Goal: Transaction & Acquisition: Purchase product/service

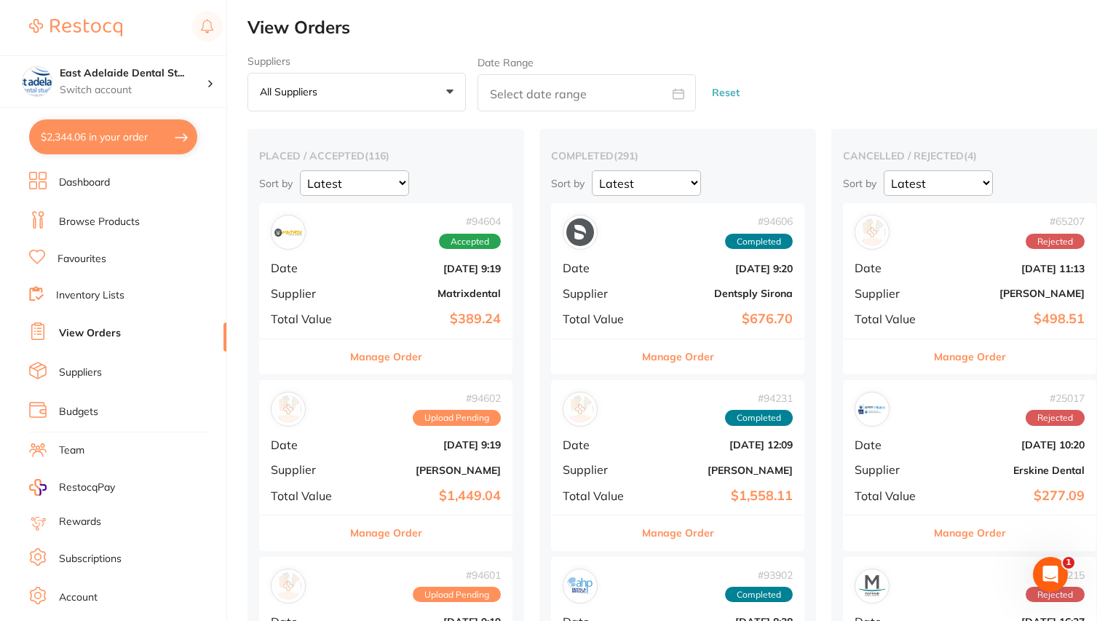
click at [113, 140] on button "$2,344.06 in your order" at bounding box center [113, 136] width 168 height 35
checkbox input "true"
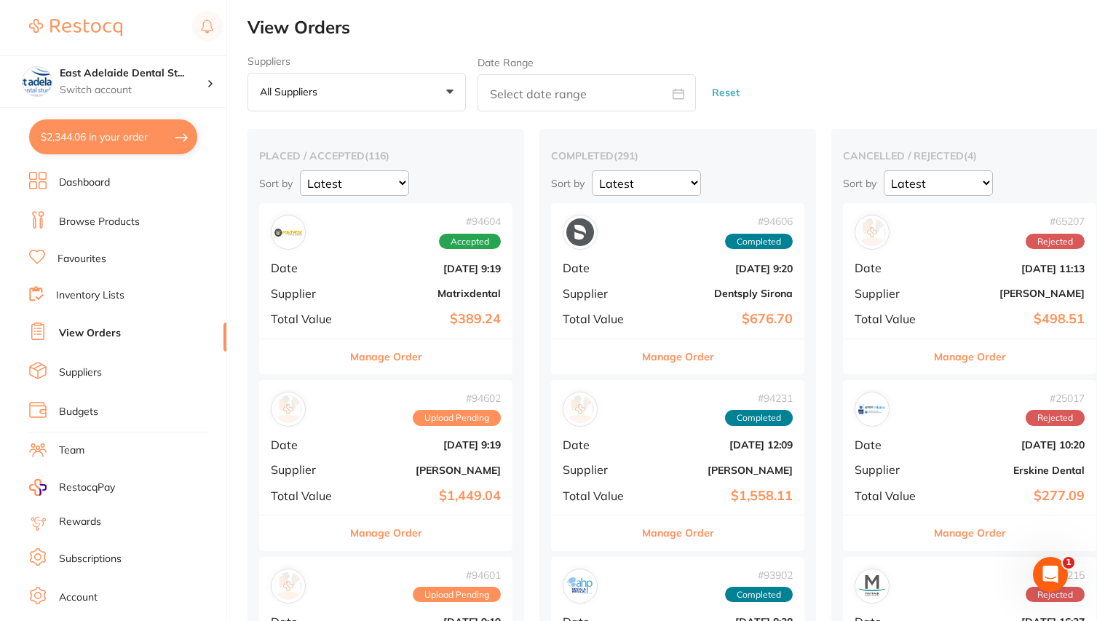
checkbox input "true"
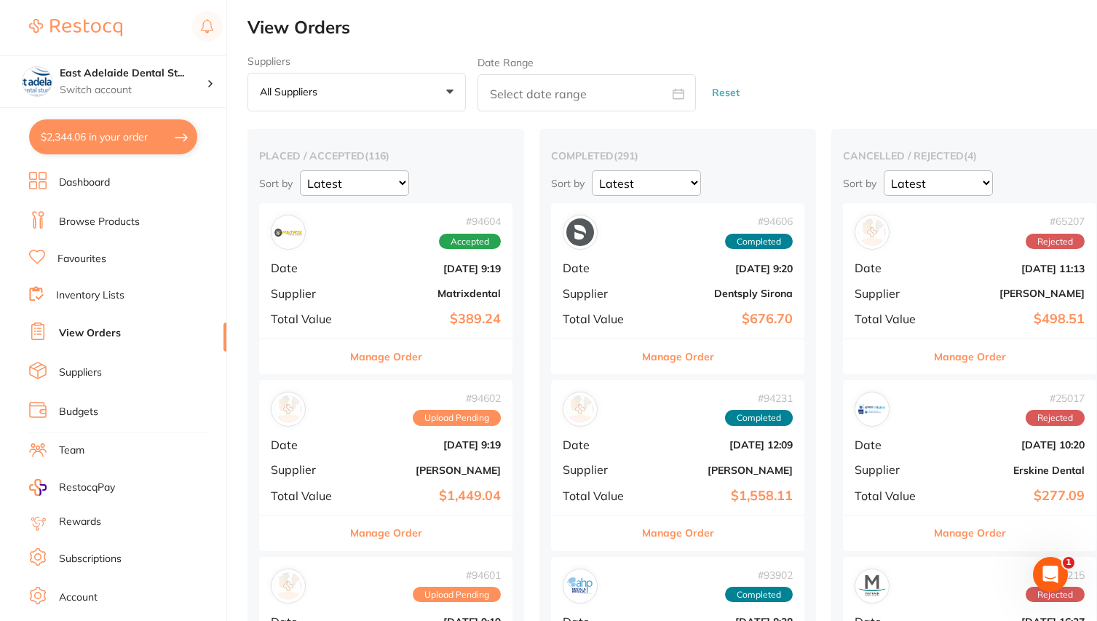
checkbox input "true"
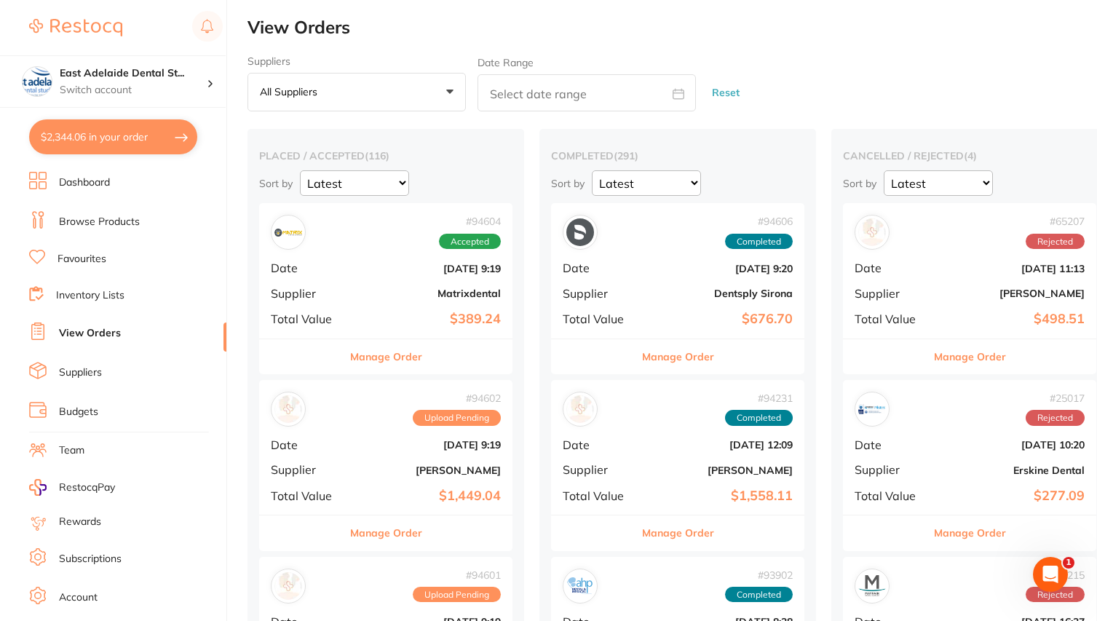
checkbox input "true"
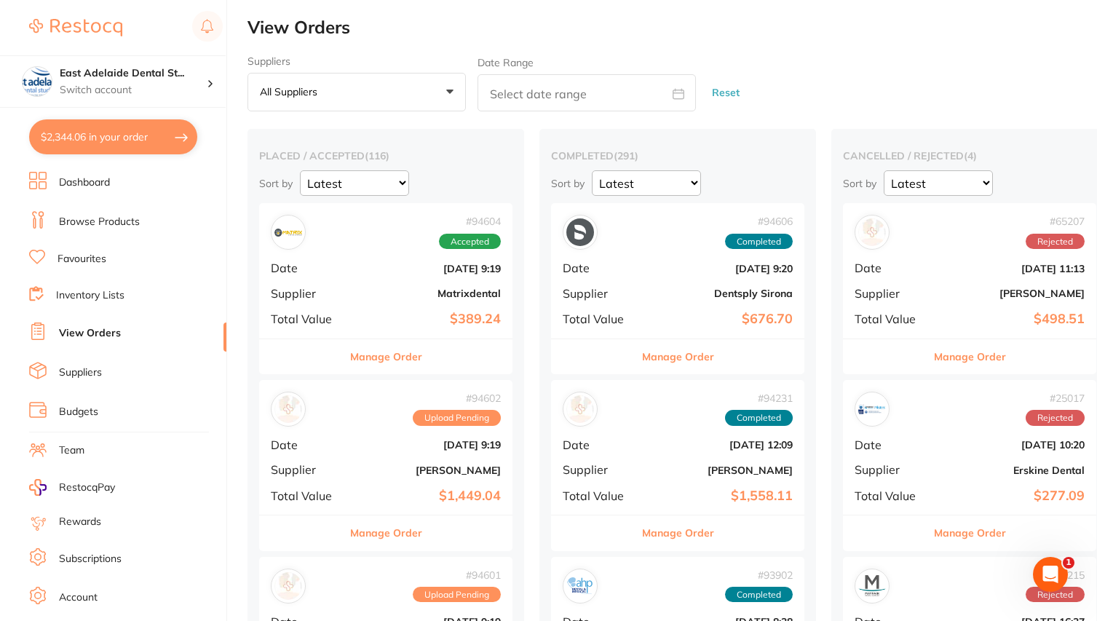
checkbox input "true"
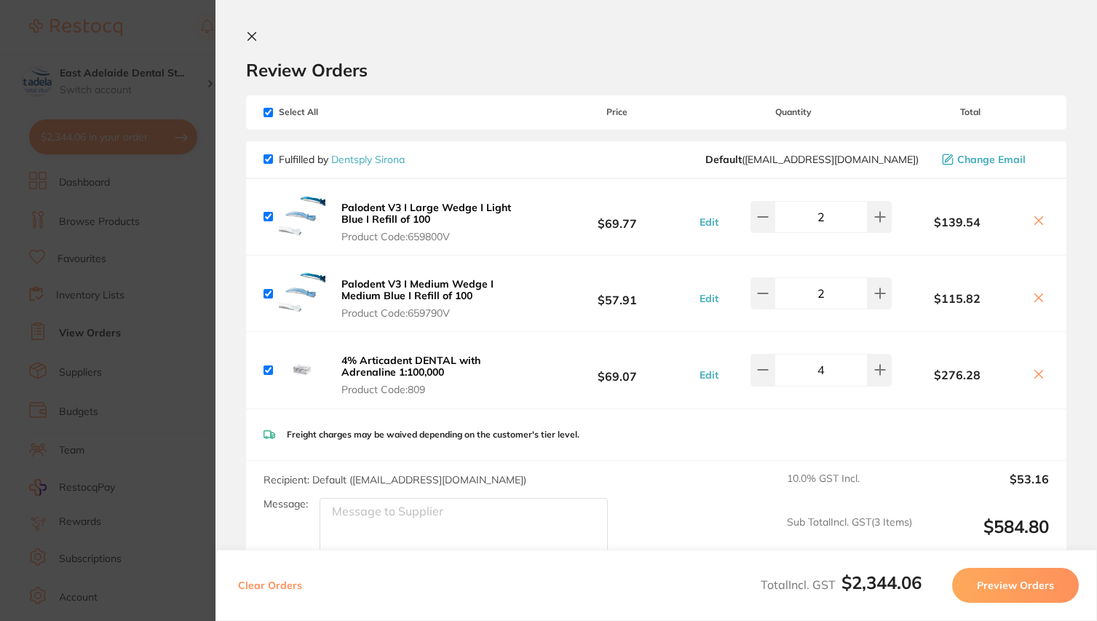
click at [119, 75] on section "Update RRP Set your pre negotiated price for this item. Item Agreed RRP (excl. …" at bounding box center [548, 310] width 1097 height 621
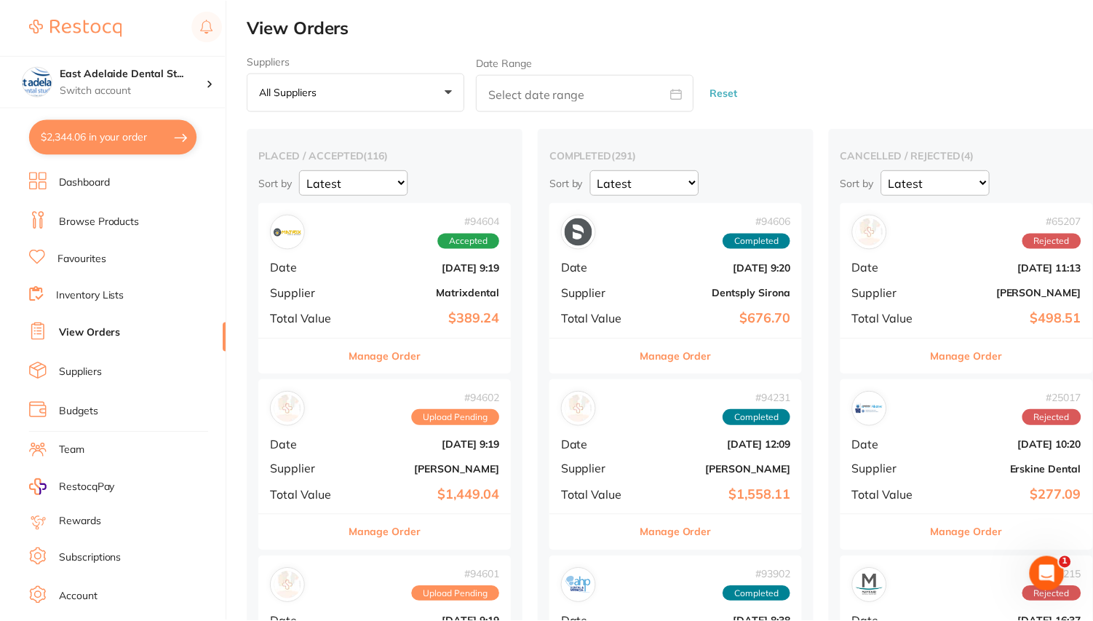
scroll to position [1, 0]
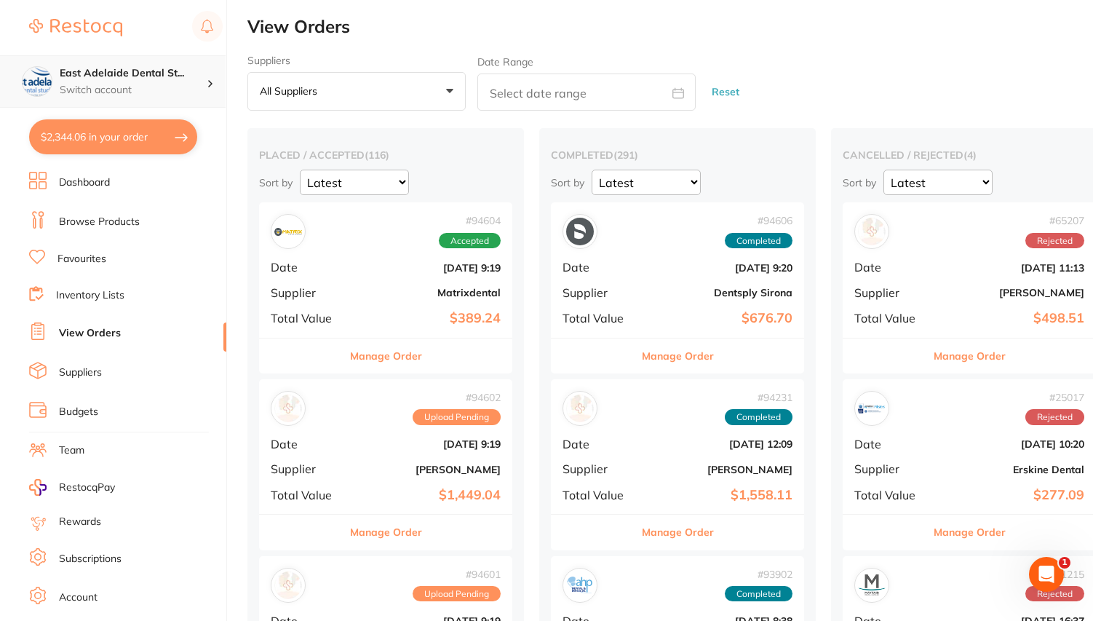
click at [172, 89] on p "Switch account" at bounding box center [133, 90] width 147 height 15
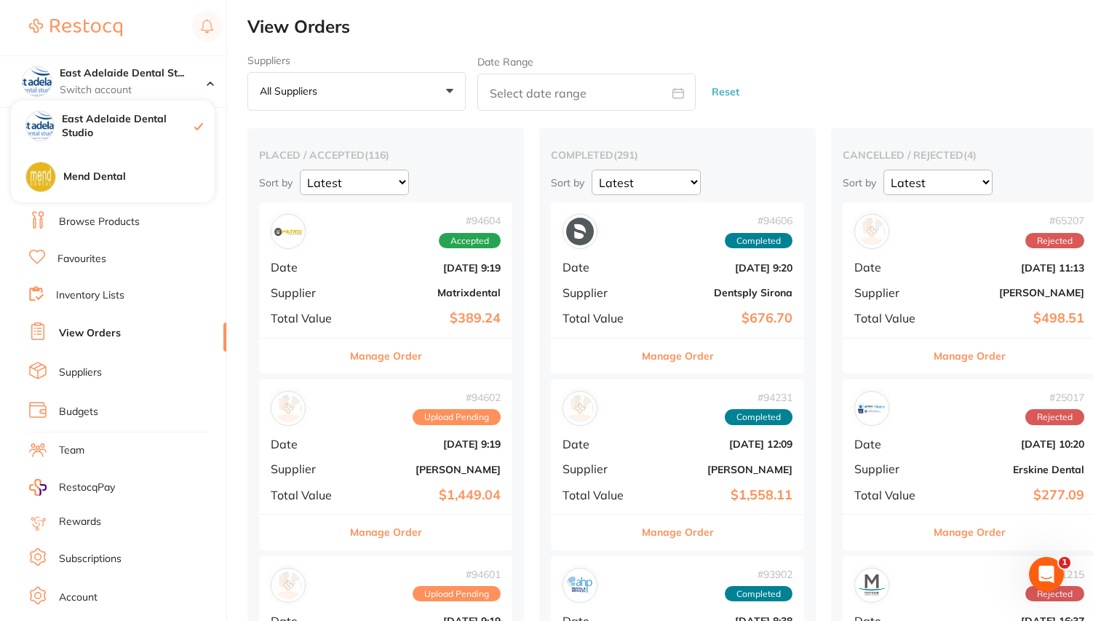
click at [424, 33] on h2 "View Orders" at bounding box center [670, 27] width 846 height 20
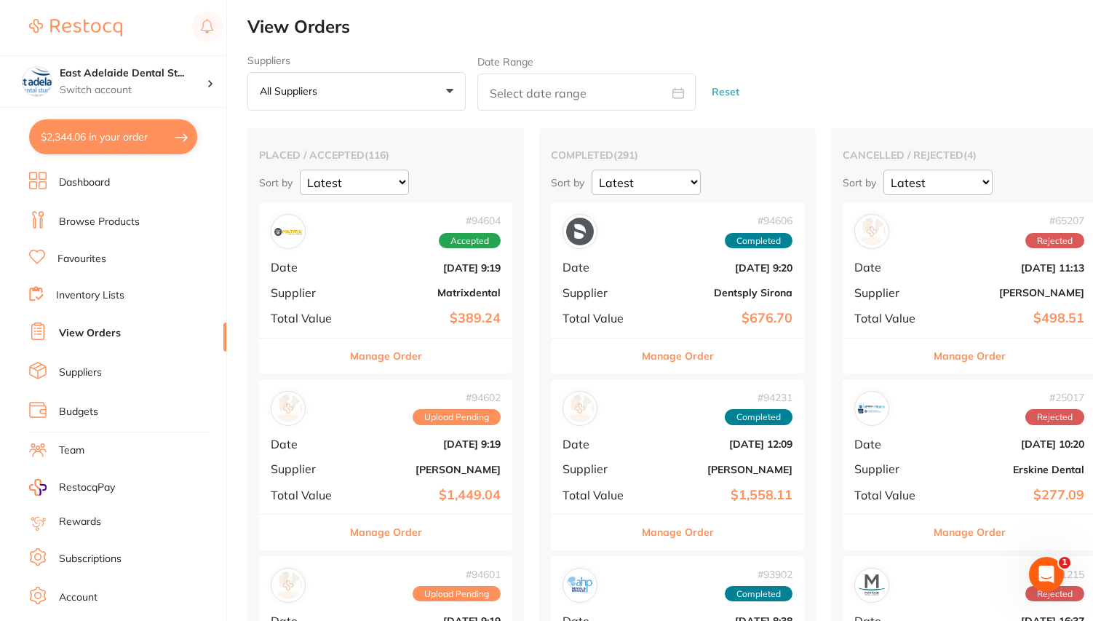
click at [82, 218] on link "Browse Products" at bounding box center [99, 222] width 81 height 15
click at [132, 223] on link "Browse Products" at bounding box center [99, 222] width 81 height 15
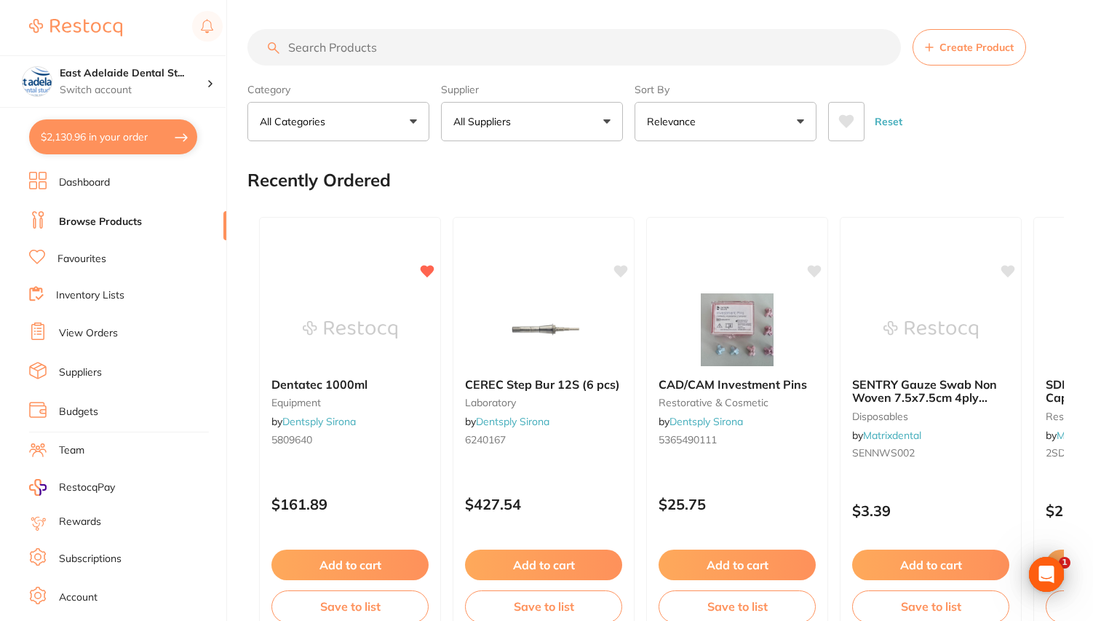
click at [426, 55] on input "search" at bounding box center [574, 47] width 654 height 36
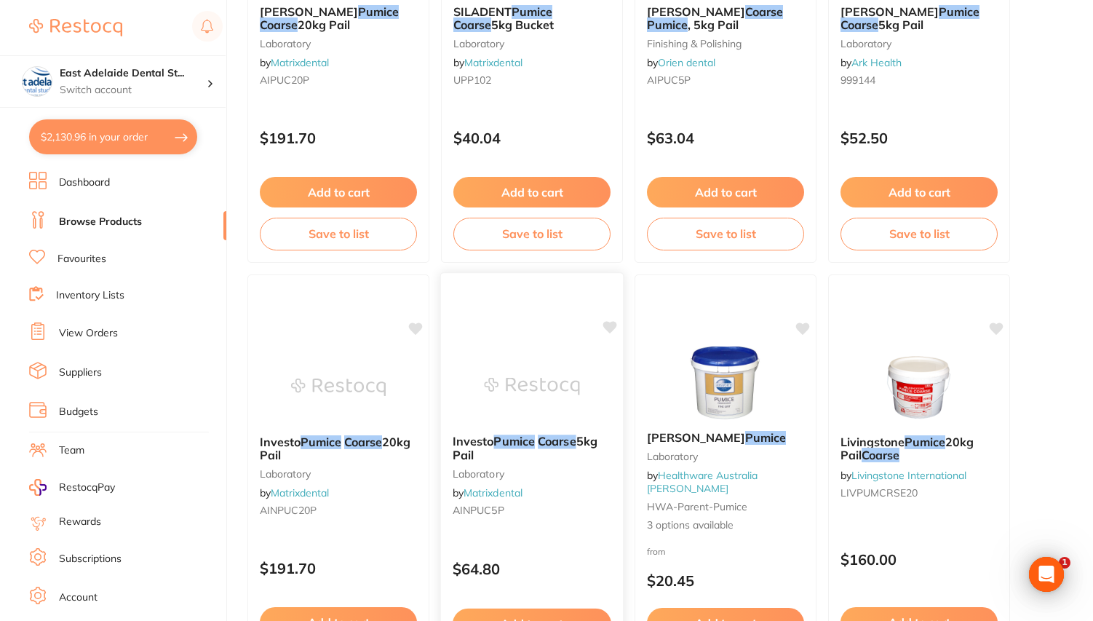
scroll to position [2082, 0]
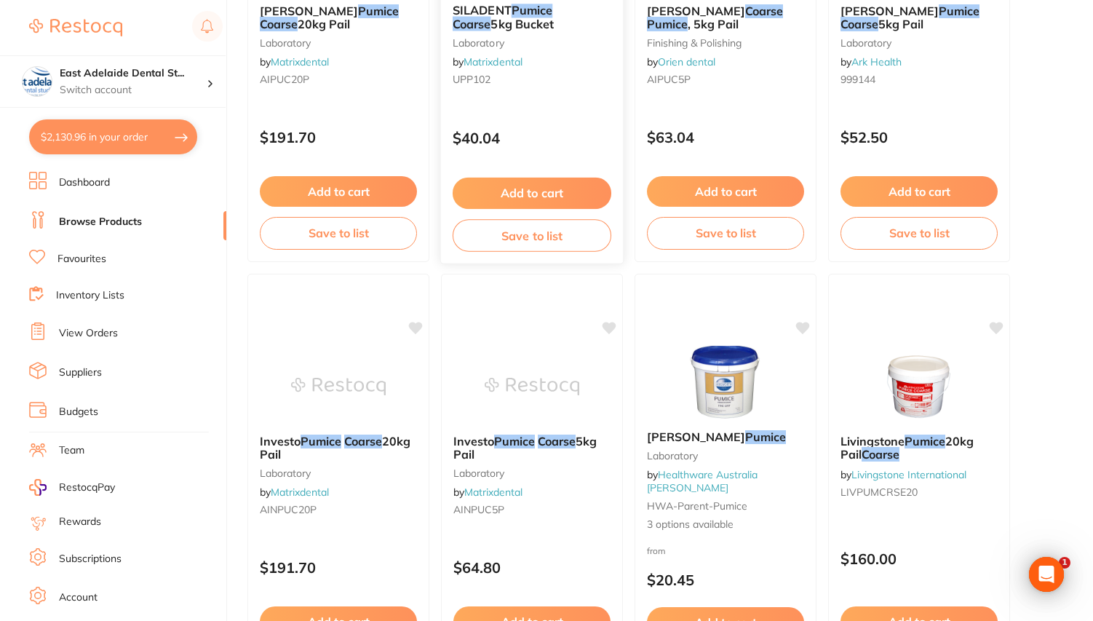
type input "coarse pumice"
click at [533, 190] on button "Add to cart" at bounding box center [532, 193] width 159 height 31
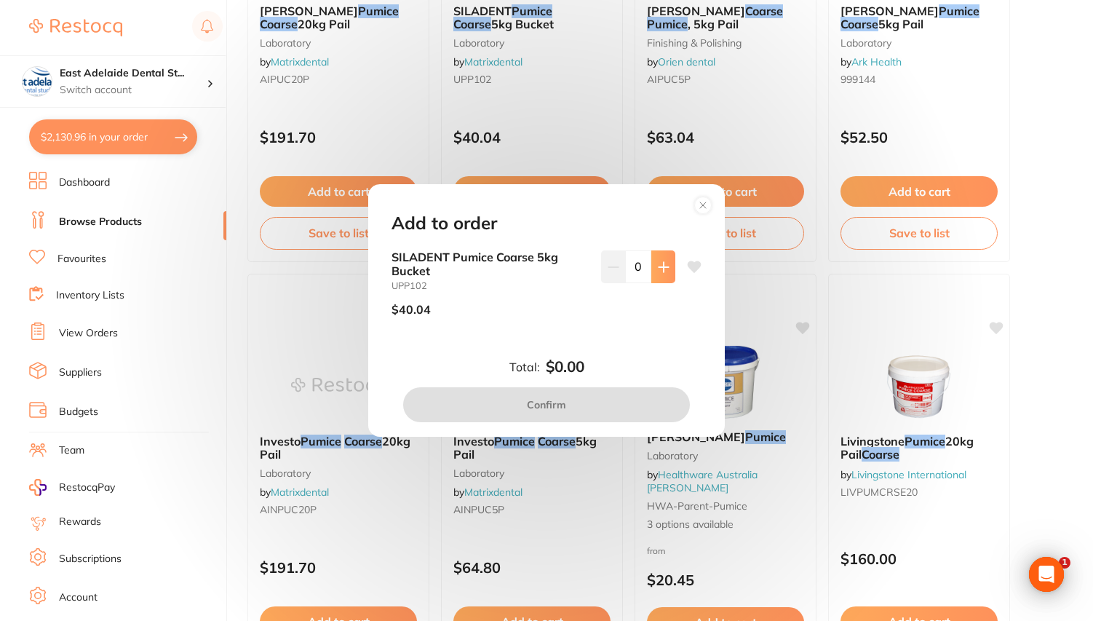
scroll to position [0, 0]
click at [659, 262] on icon at bounding box center [664, 267] width 12 height 12
type input "1"
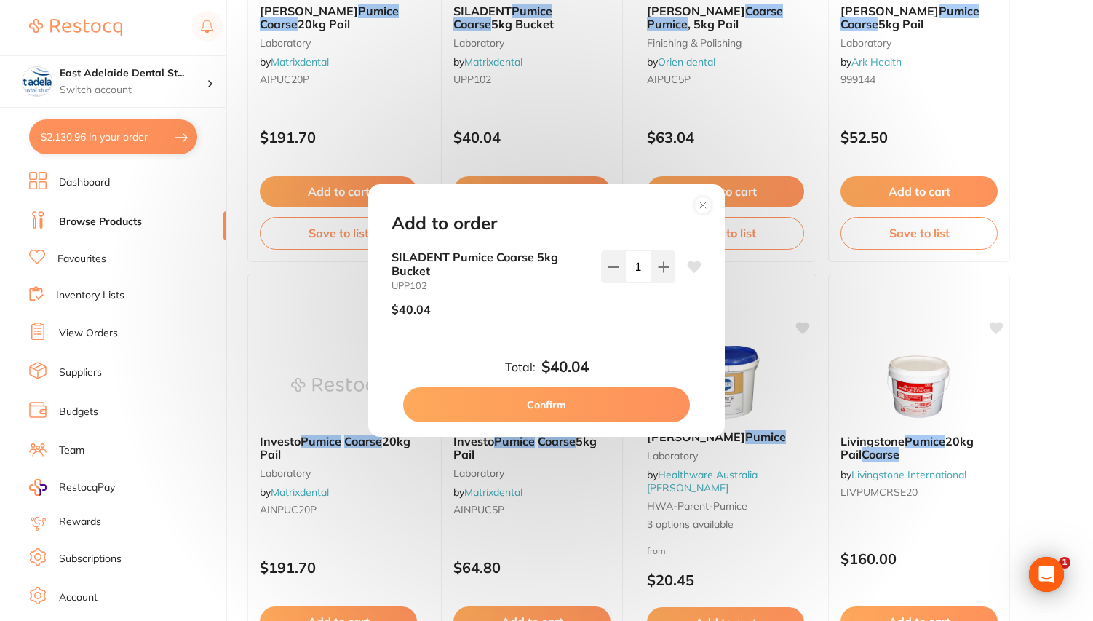
click at [555, 405] on button "Confirm" at bounding box center [546, 404] width 287 height 35
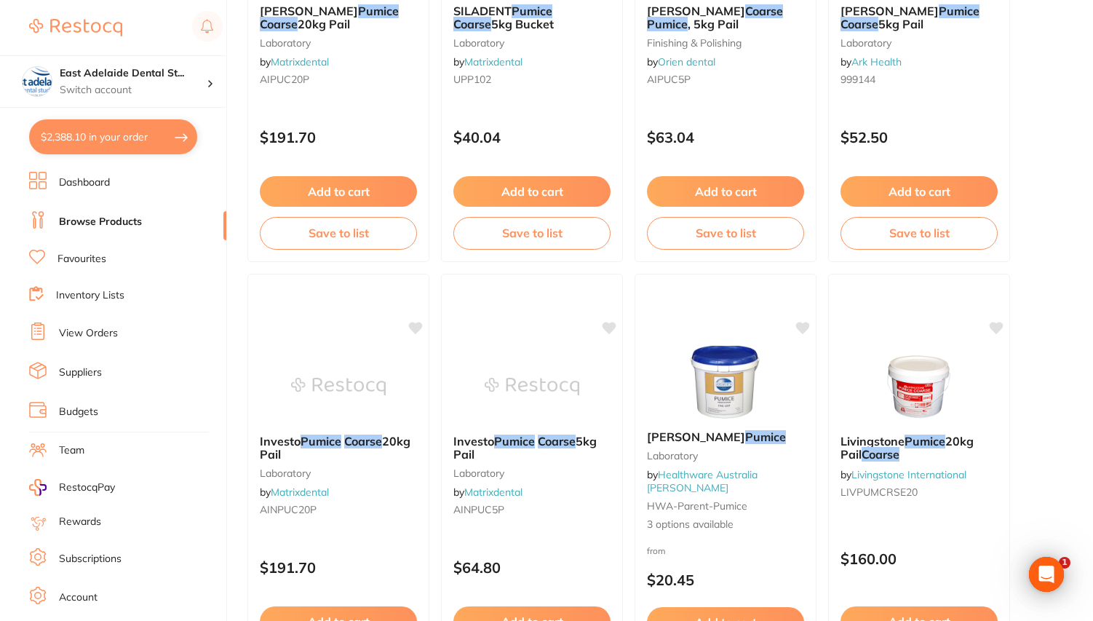
click at [145, 139] on button "$2,388.10 in your order" at bounding box center [113, 136] width 168 height 35
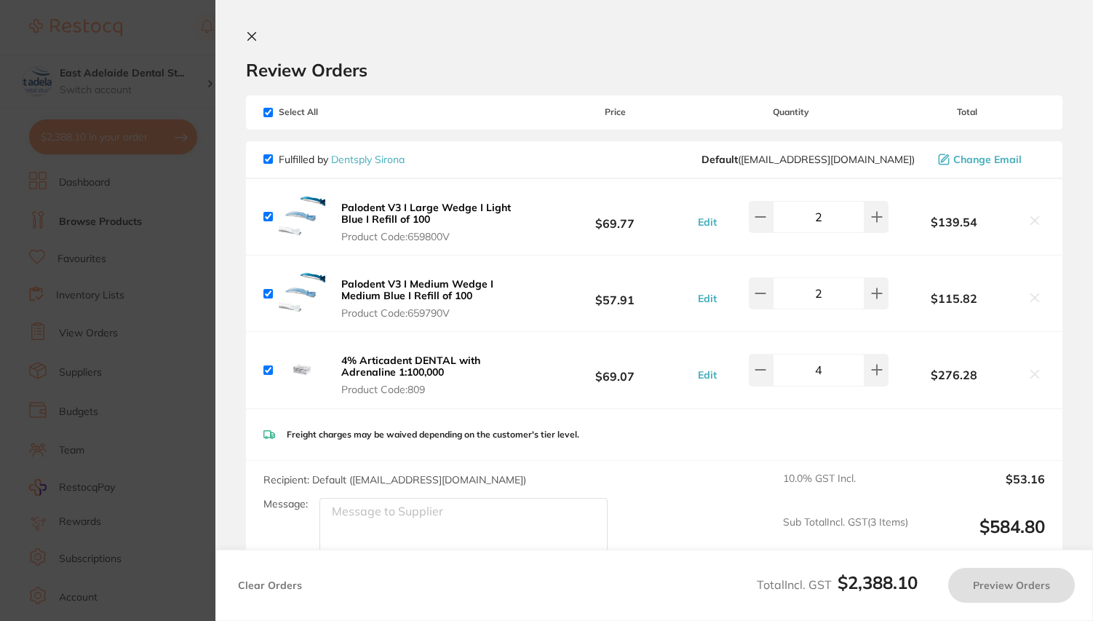
checkbox input "true"
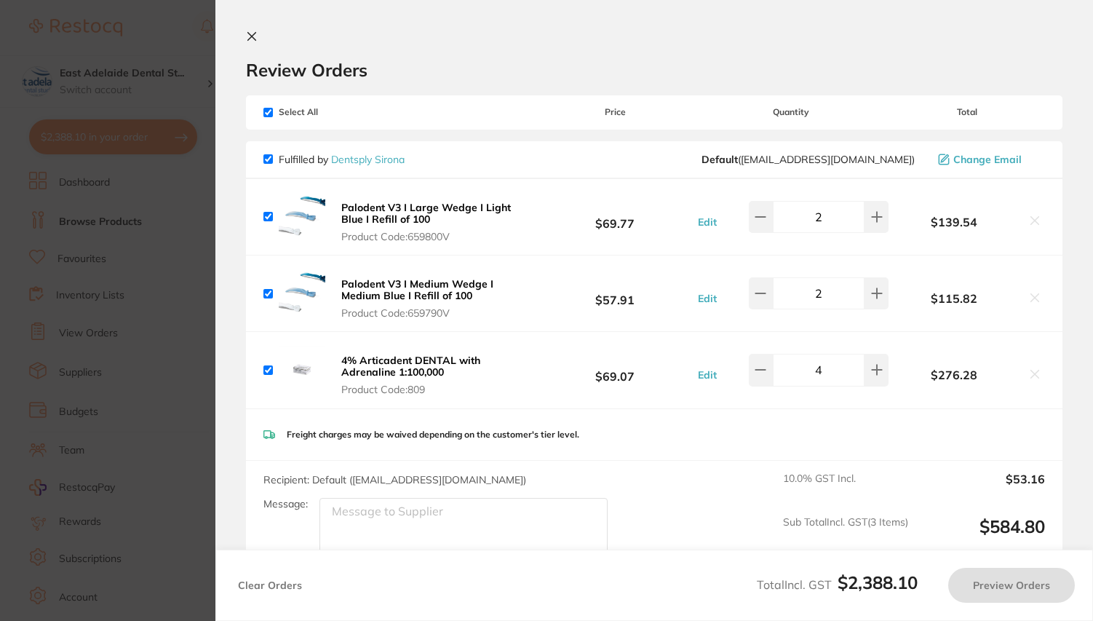
checkbox input "true"
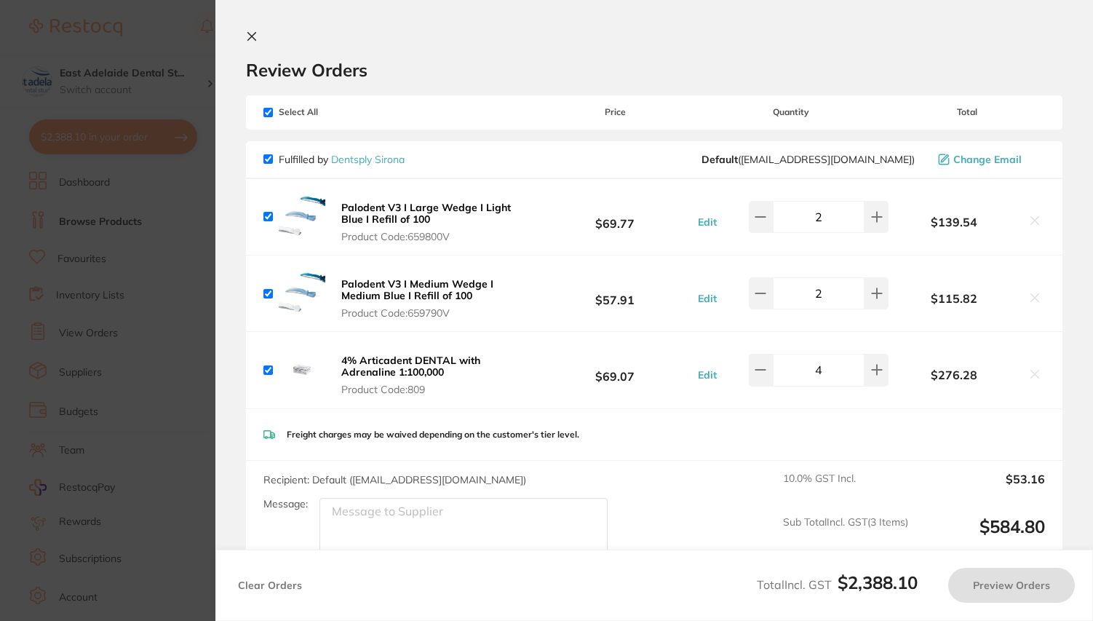
checkbox input "true"
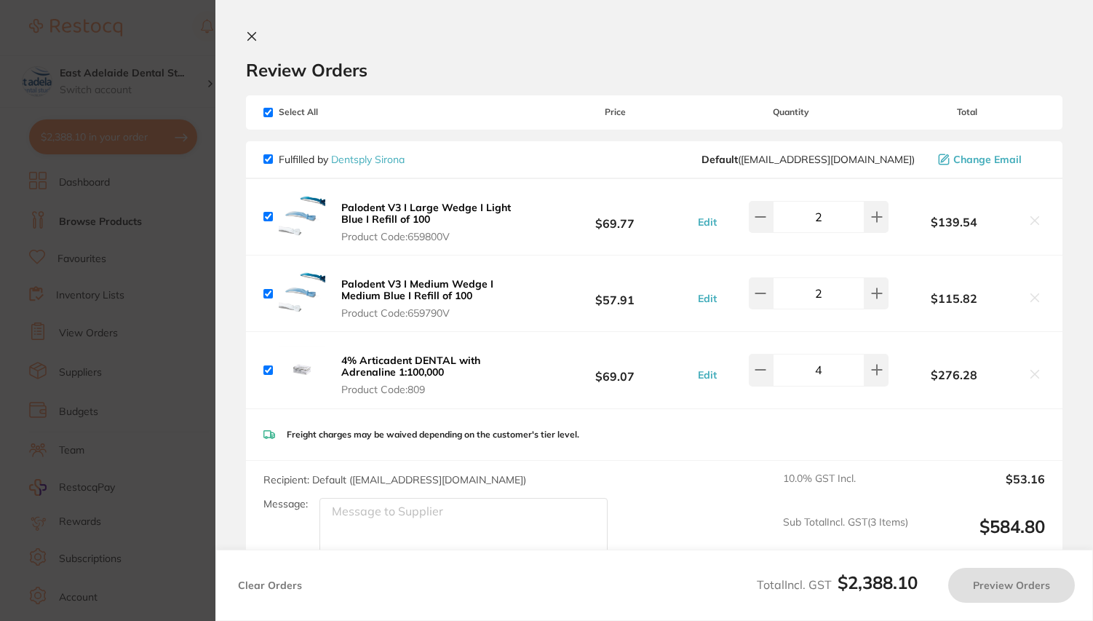
checkbox input "true"
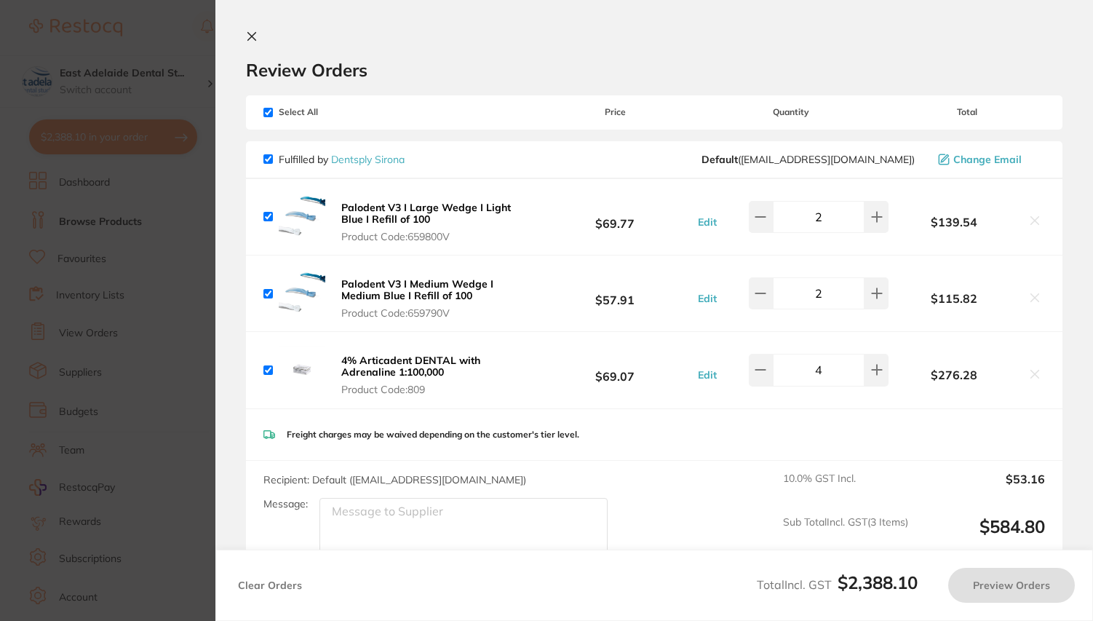
checkbox input "true"
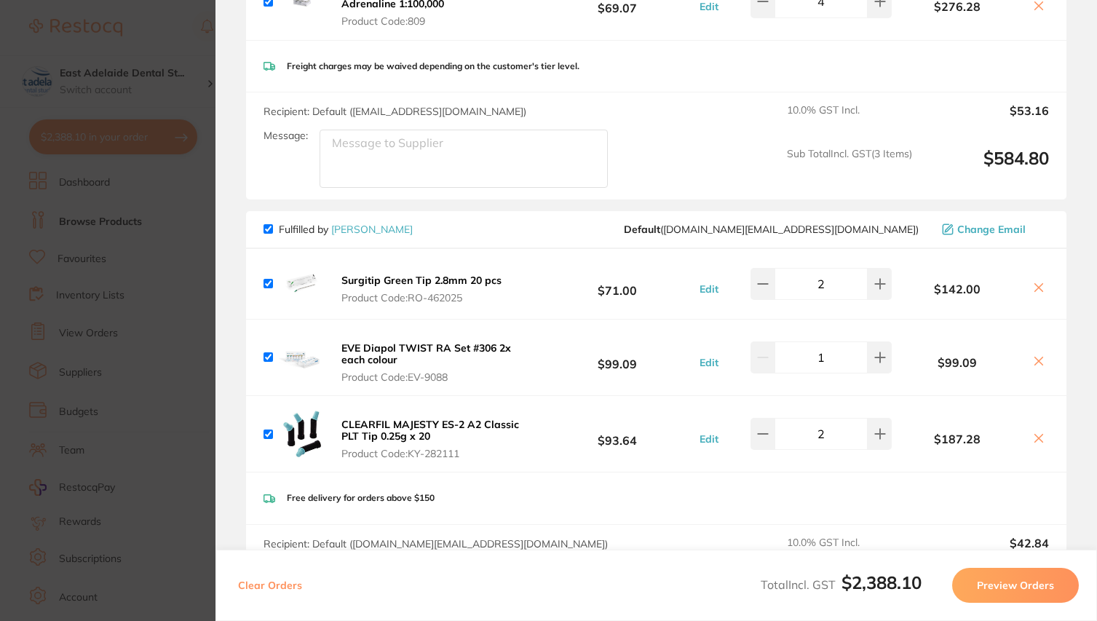
scroll to position [369, 0]
click at [266, 233] on input "checkbox" at bounding box center [267, 227] width 9 height 9
checkbox input "false"
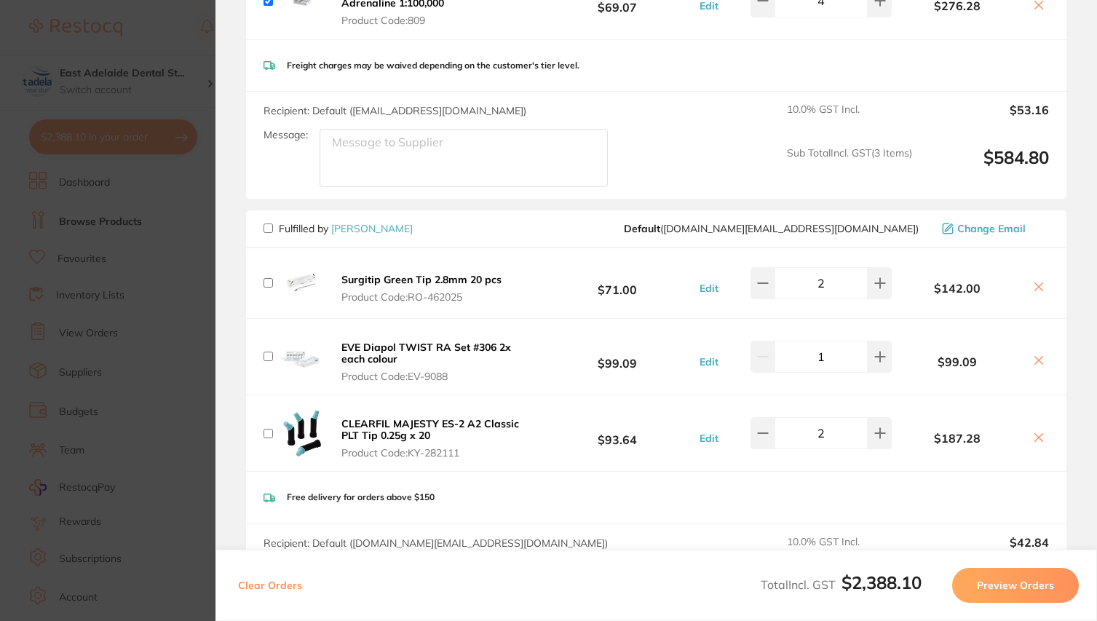
checkbox input "false"
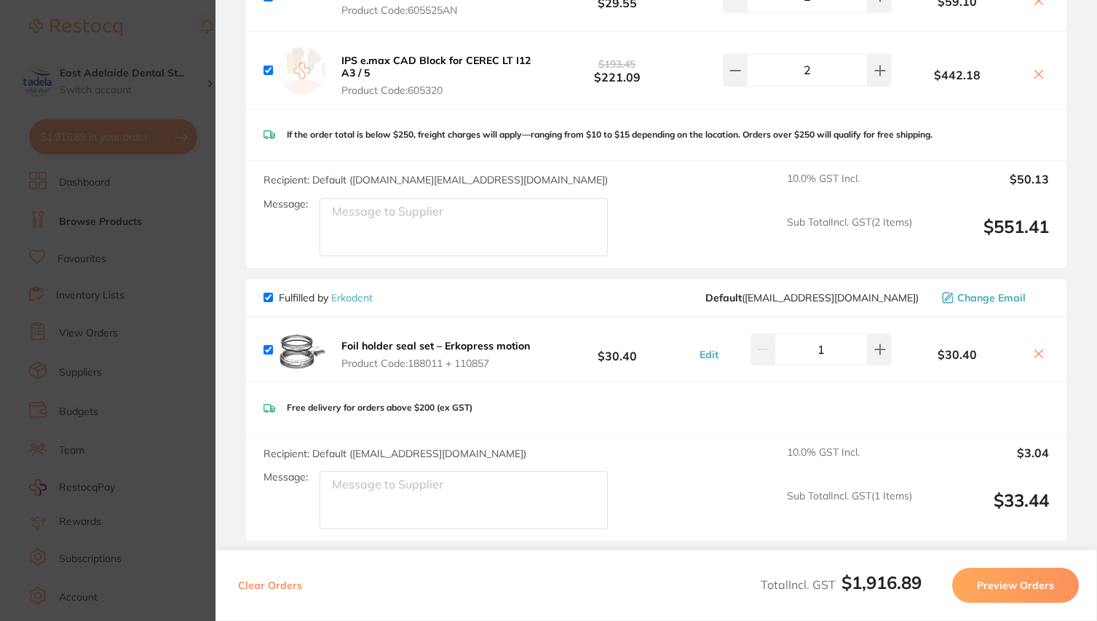
scroll to position [1764, 0]
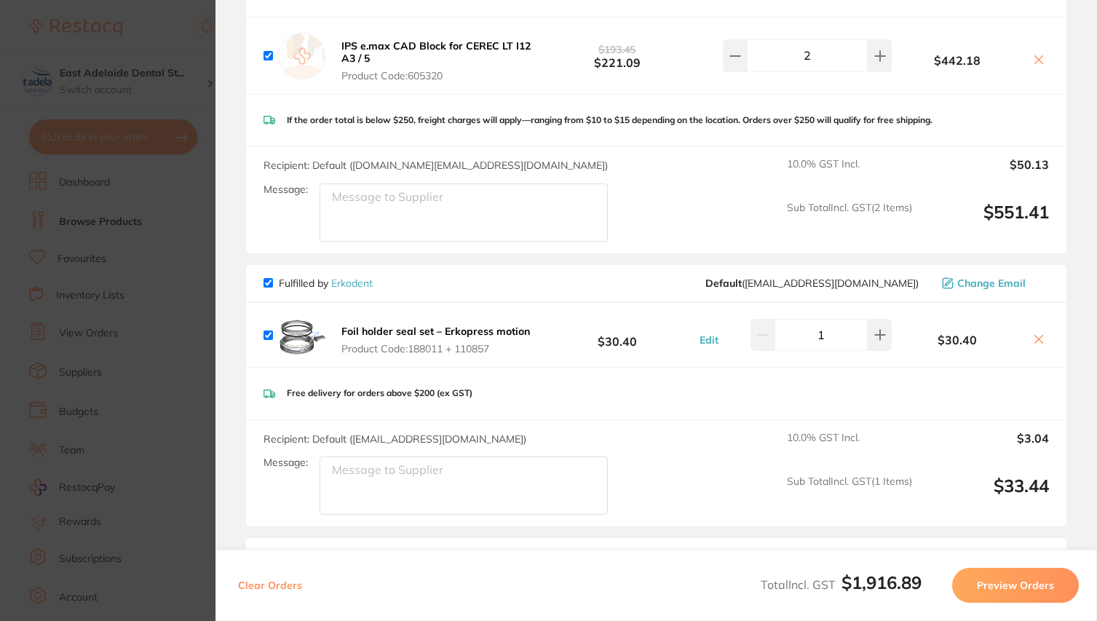
click at [269, 287] on input "checkbox" at bounding box center [267, 282] width 9 height 9
checkbox input "false"
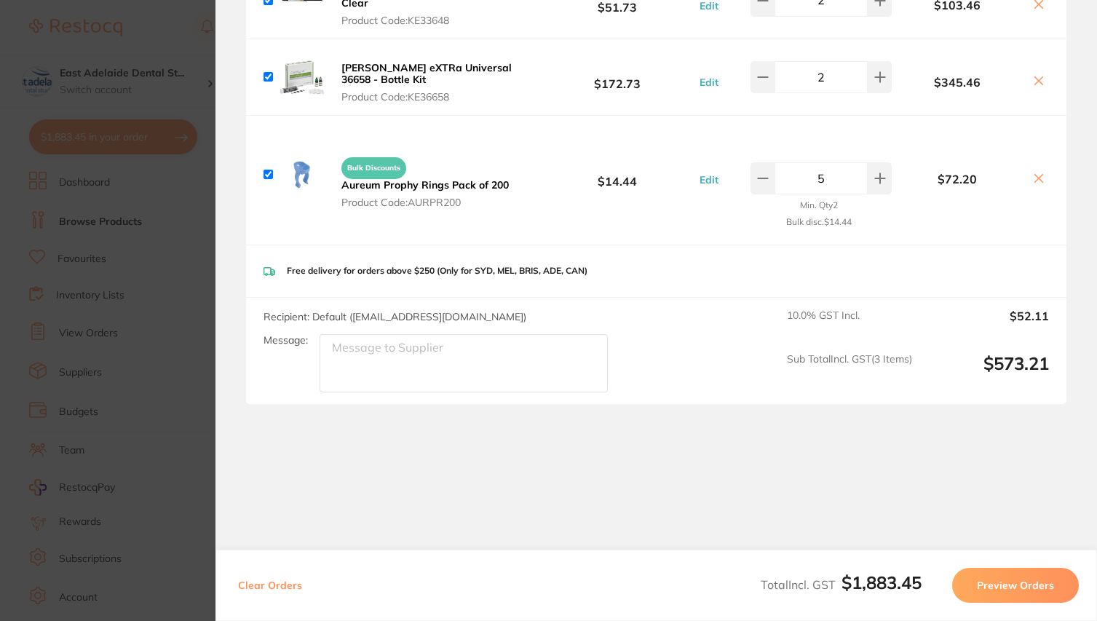
scroll to position [2413, 0]
click at [982, 581] on button "Preview Orders" at bounding box center [1015, 585] width 127 height 35
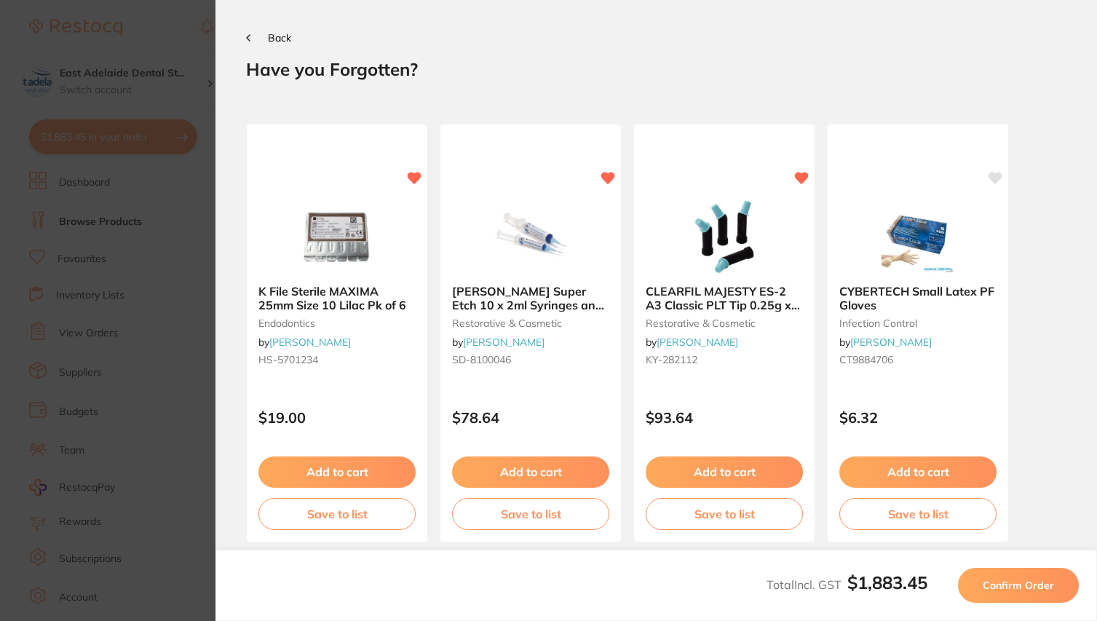
scroll to position [0, 0]
click at [267, 40] on button "Back" at bounding box center [268, 38] width 45 height 12
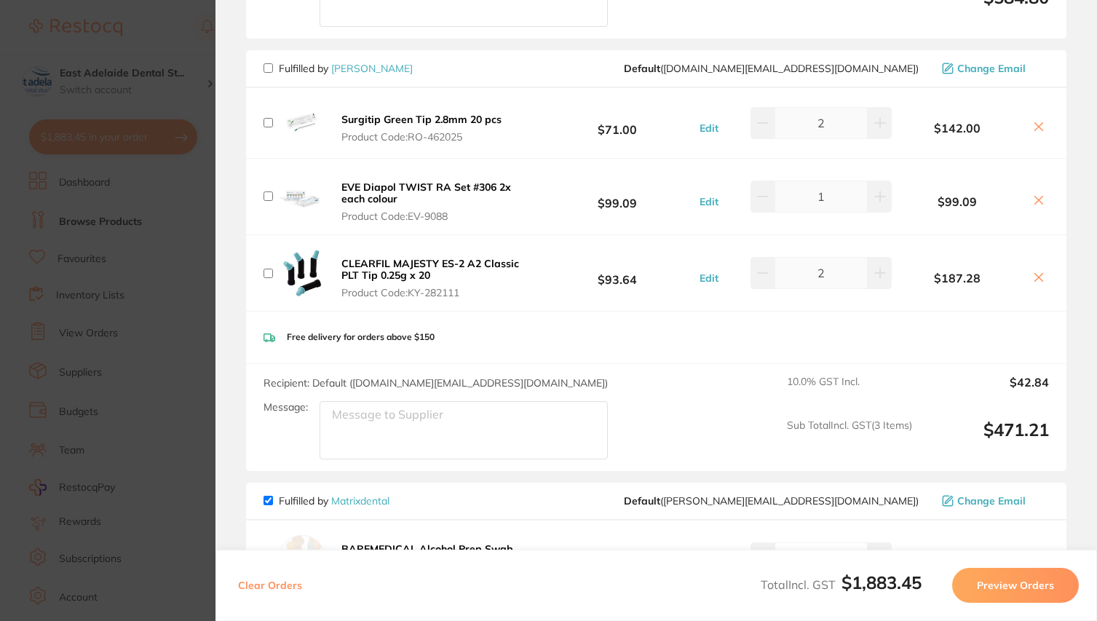
scroll to position [552, 0]
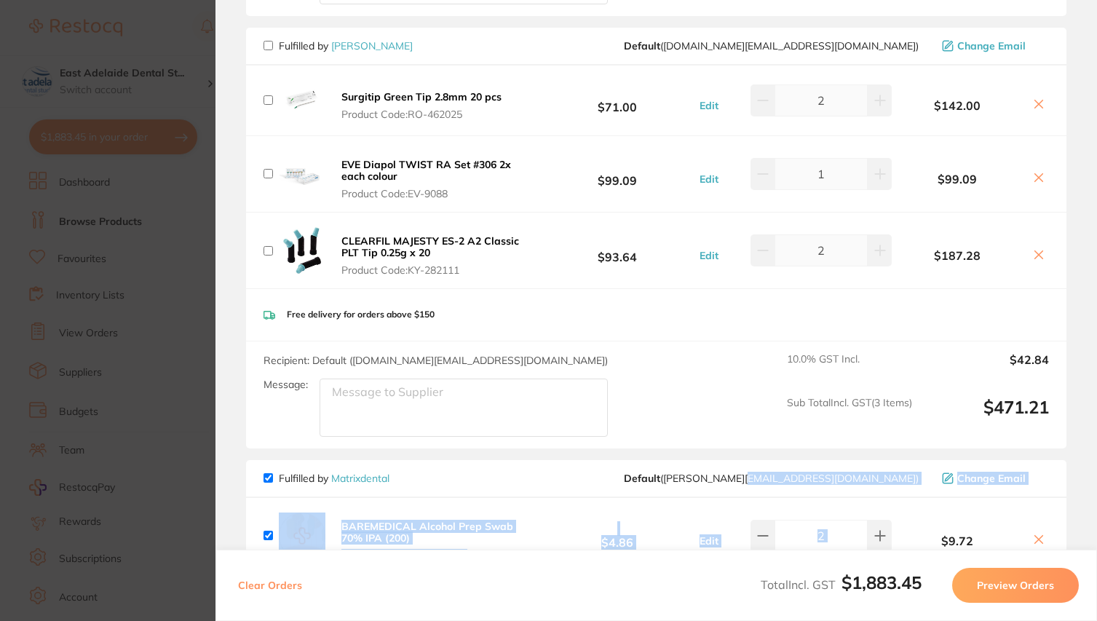
drag, startPoint x: 863, startPoint y: 491, endPoint x: 850, endPoint y: 480, distance: 17.1
click at [737, 418] on div "Recipient: Default ( [DOMAIN_NAME][EMAIL_ADDRESS][DOMAIN_NAME] ) Message: 10.0 …" at bounding box center [656, 394] width 820 height 107
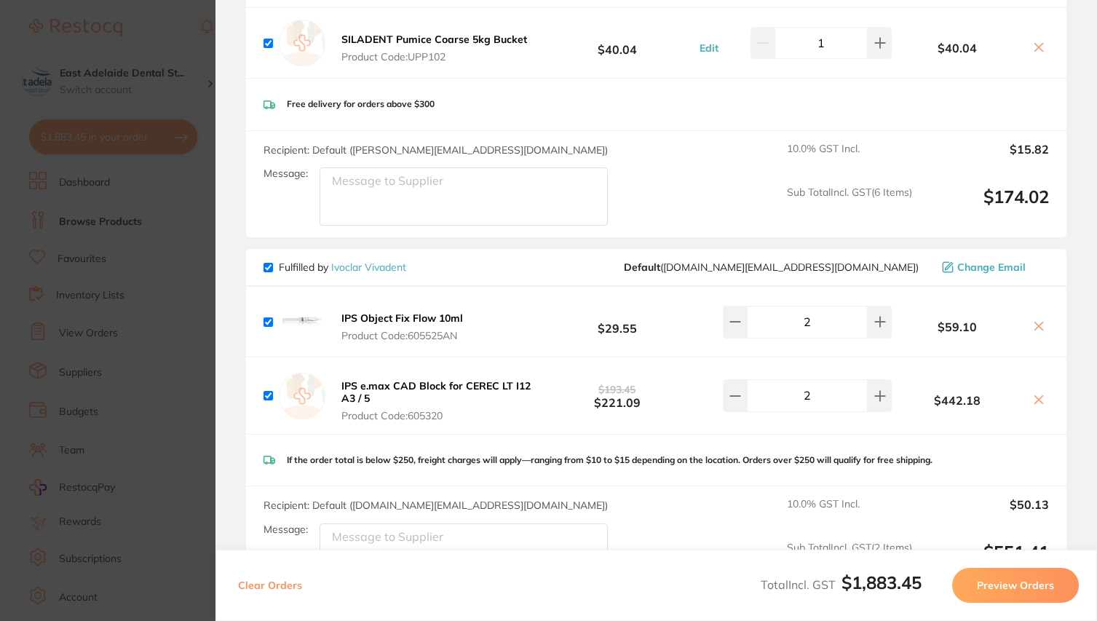
scroll to position [1412, 0]
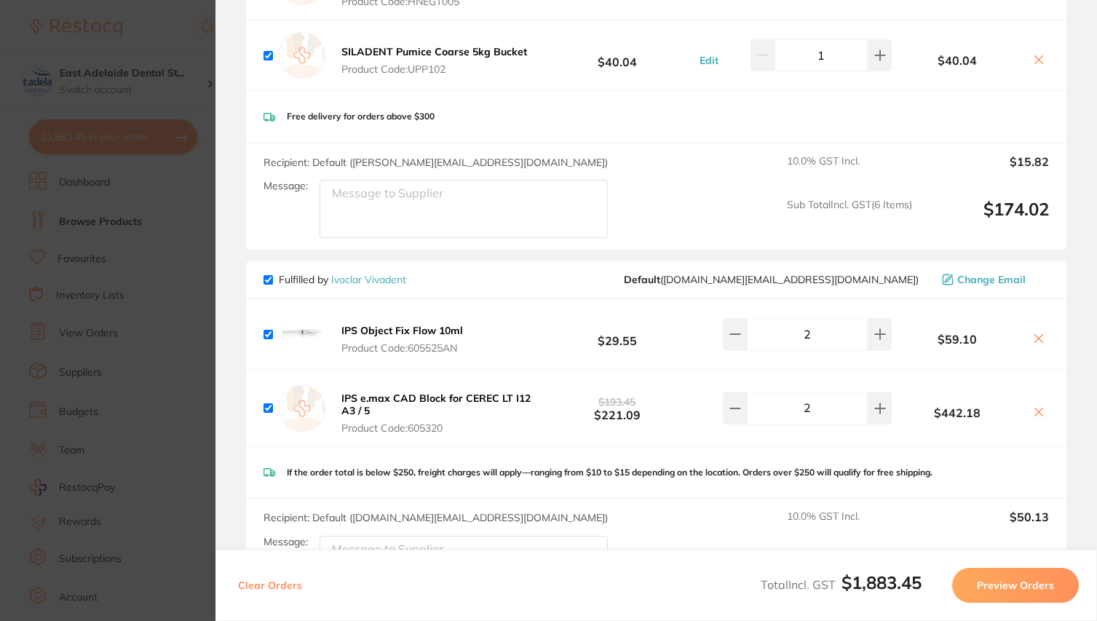
click at [998, 579] on button "Preview Orders" at bounding box center [1015, 585] width 127 height 35
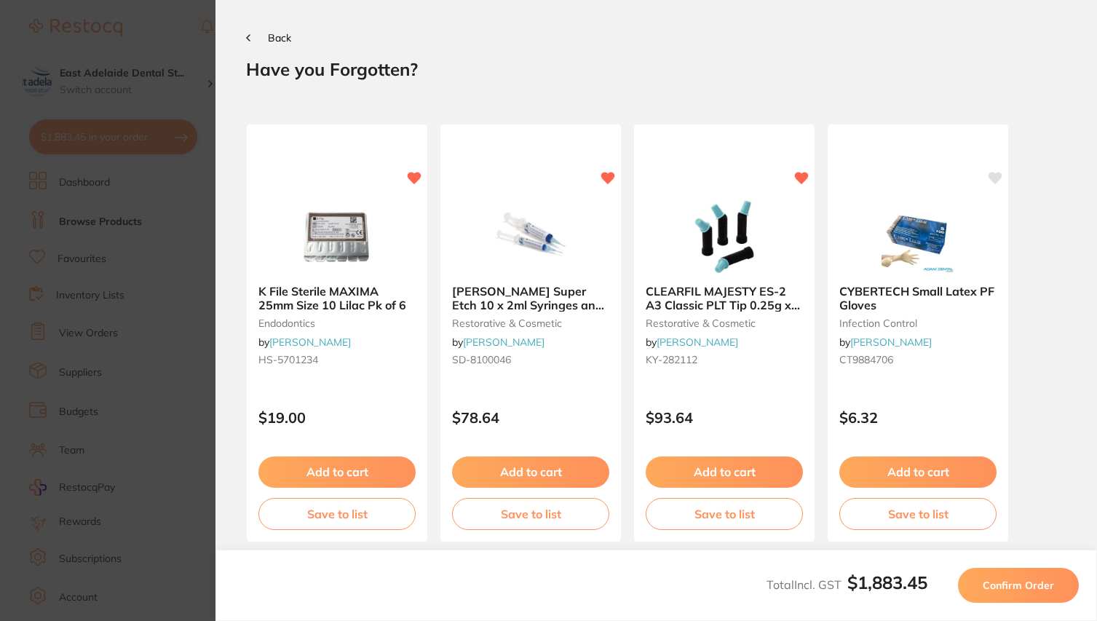
scroll to position [0, 0]
click at [1019, 584] on span "Confirm Order" at bounding box center [1017, 585] width 71 height 13
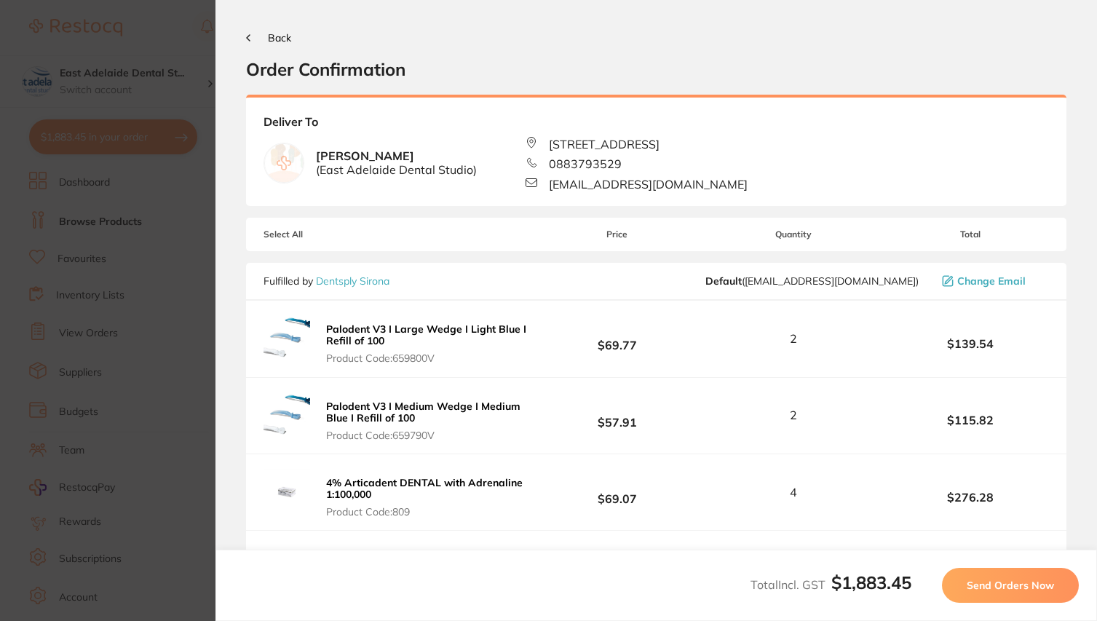
click at [969, 573] on button "Send Orders Now" at bounding box center [1010, 585] width 137 height 35
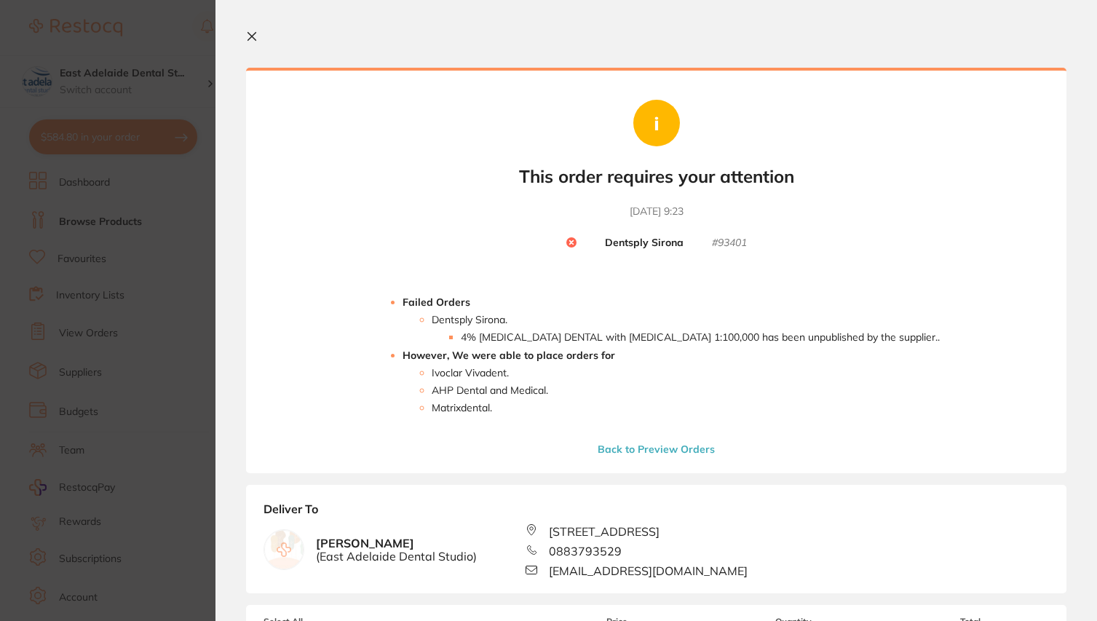
click at [252, 41] on icon at bounding box center [252, 37] width 12 height 12
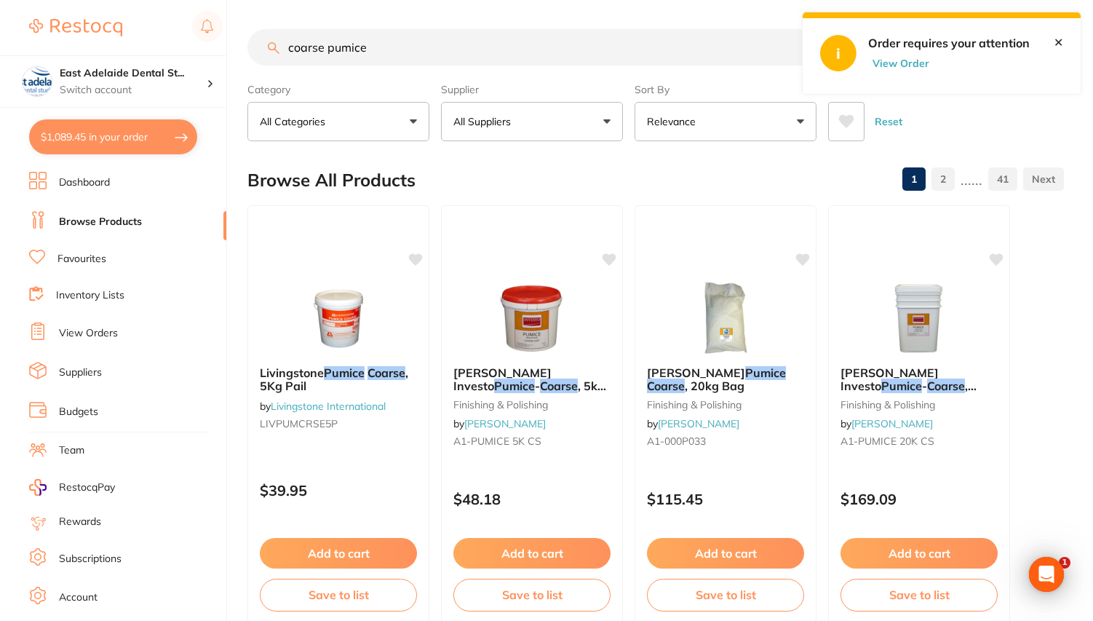
click at [400, 47] on input "coarse pumice" at bounding box center [574, 47] width 654 height 36
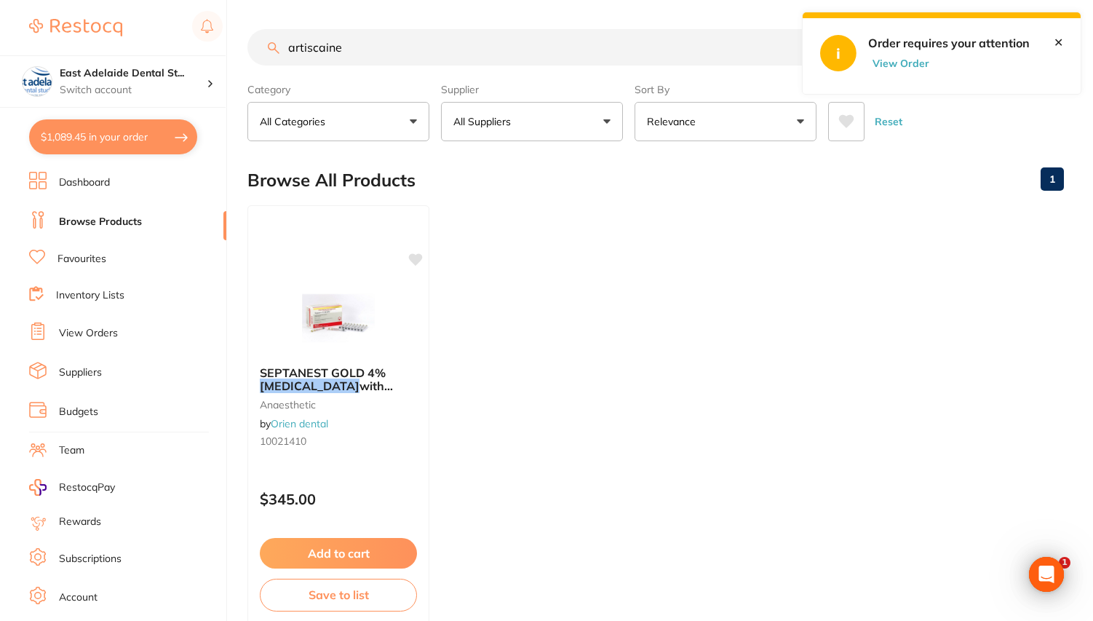
click at [358, 49] on input "artiscaine" at bounding box center [574, 47] width 654 height 36
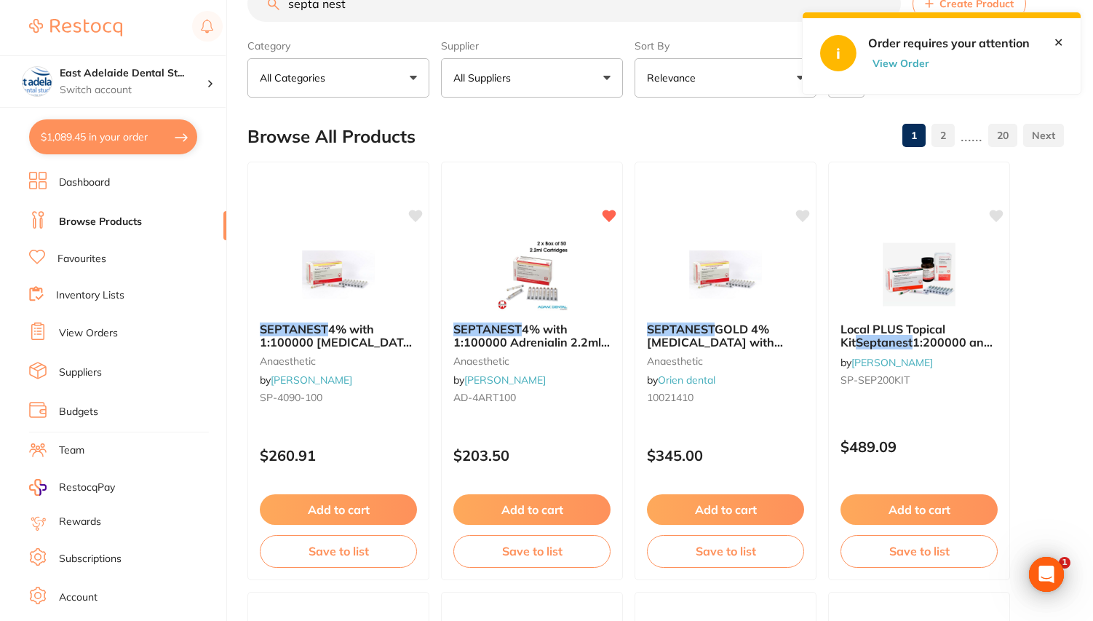
scroll to position [54, 0]
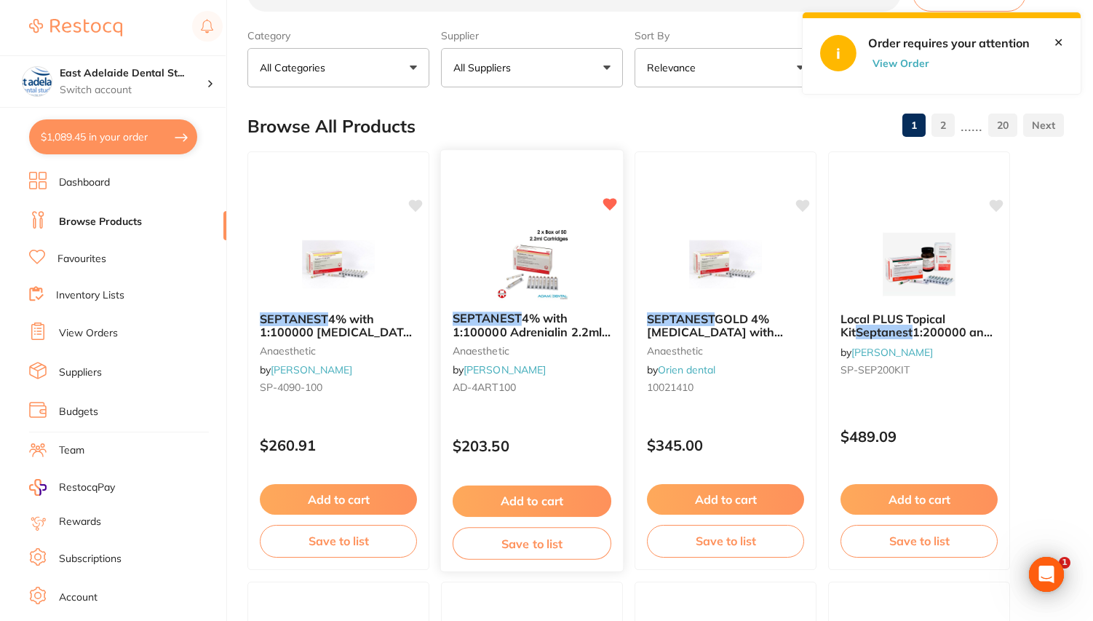
type input "septa nest"
click at [547, 499] on button "Add to cart" at bounding box center [532, 500] width 159 height 31
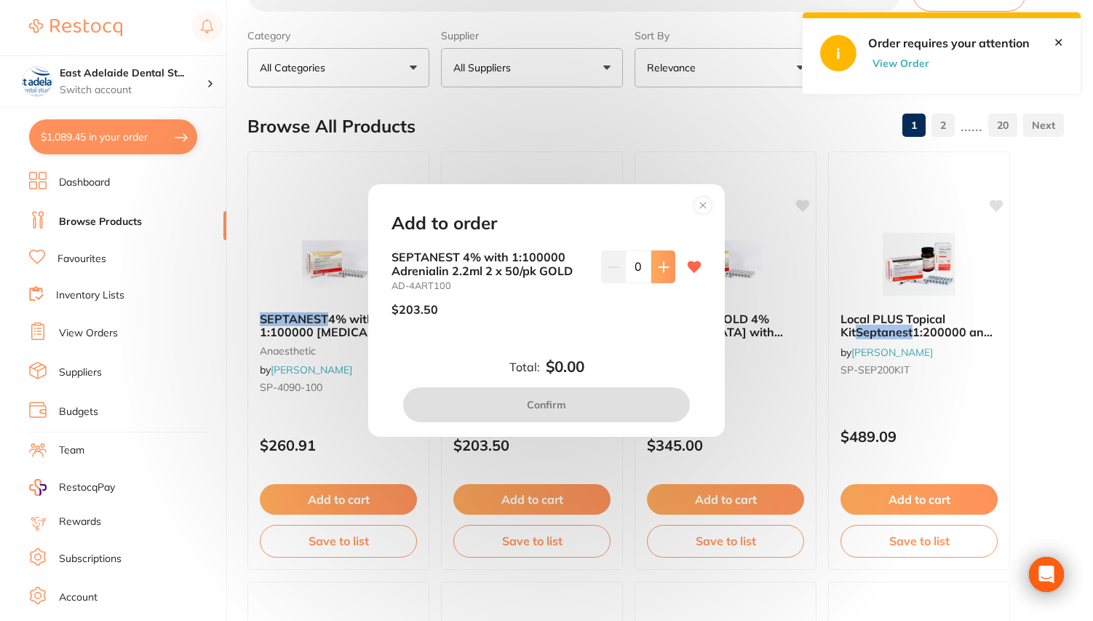
click at [662, 275] on button at bounding box center [663, 266] width 24 height 32
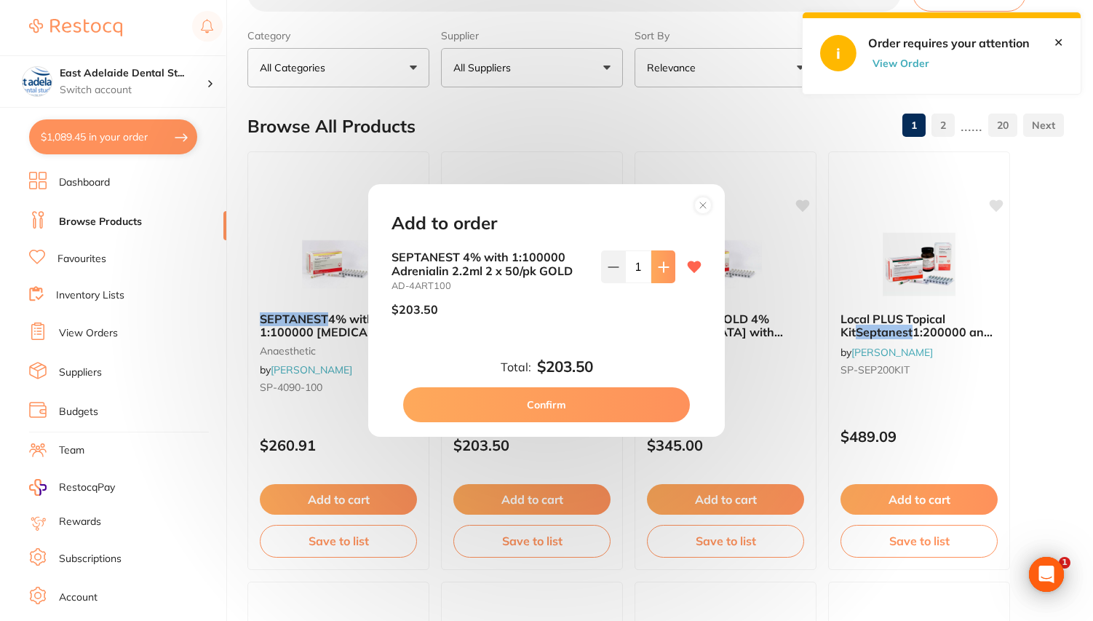
click at [662, 275] on button at bounding box center [663, 266] width 24 height 32
click at [615, 269] on icon at bounding box center [614, 267] width 12 height 12
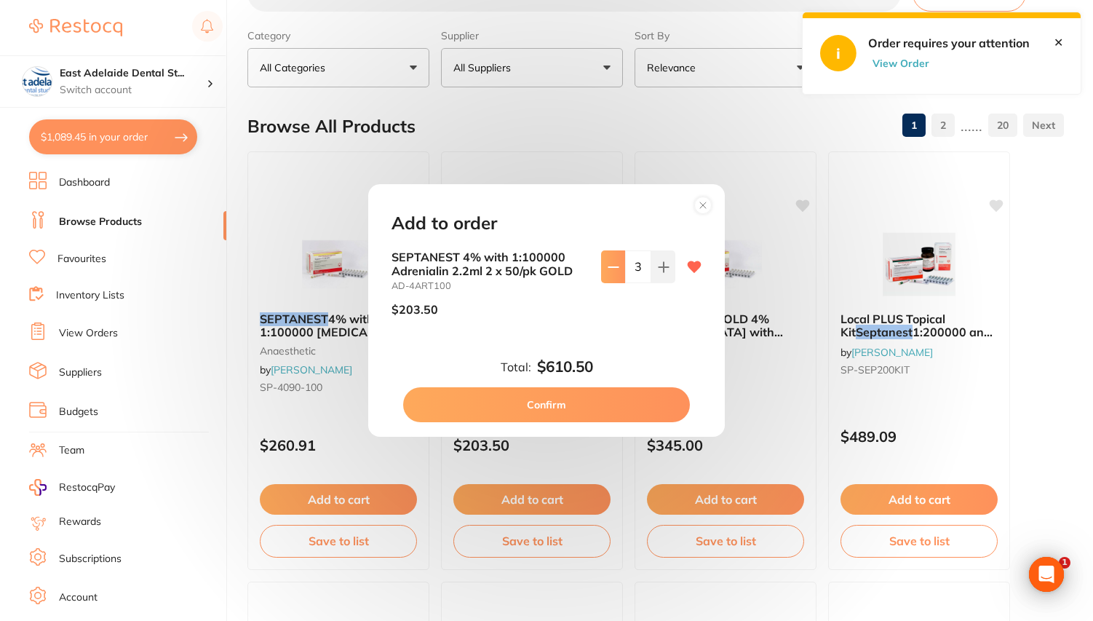
click at [609, 274] on button at bounding box center [613, 266] width 24 height 32
type input "2"
click at [552, 397] on button "Confirm" at bounding box center [546, 404] width 287 height 35
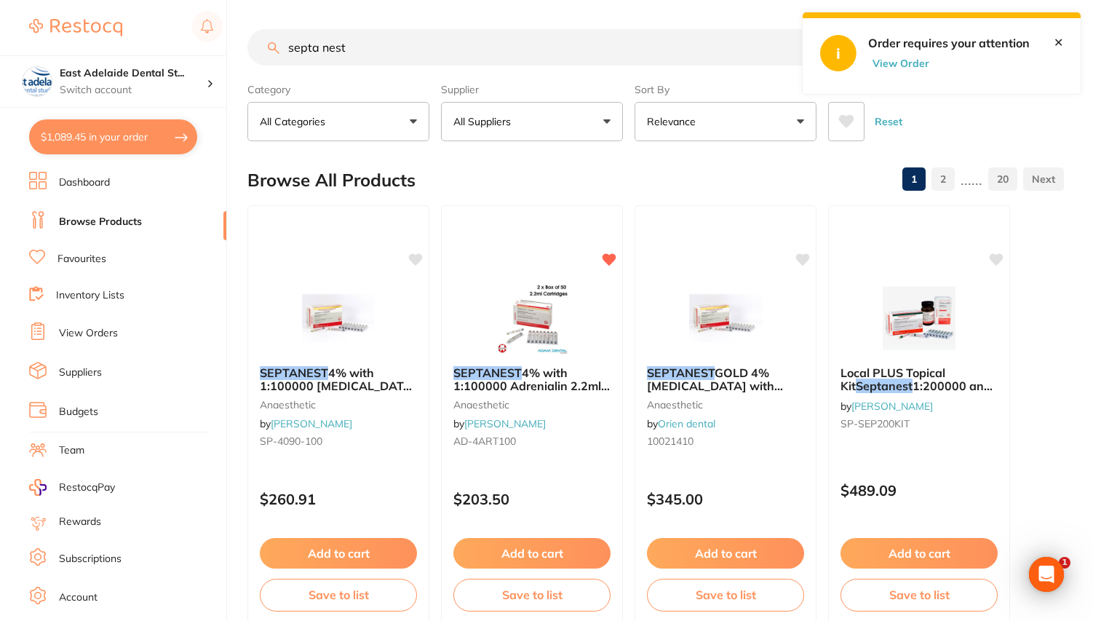
click at [132, 136] on button "$1,089.45 in your order" at bounding box center [113, 136] width 168 height 35
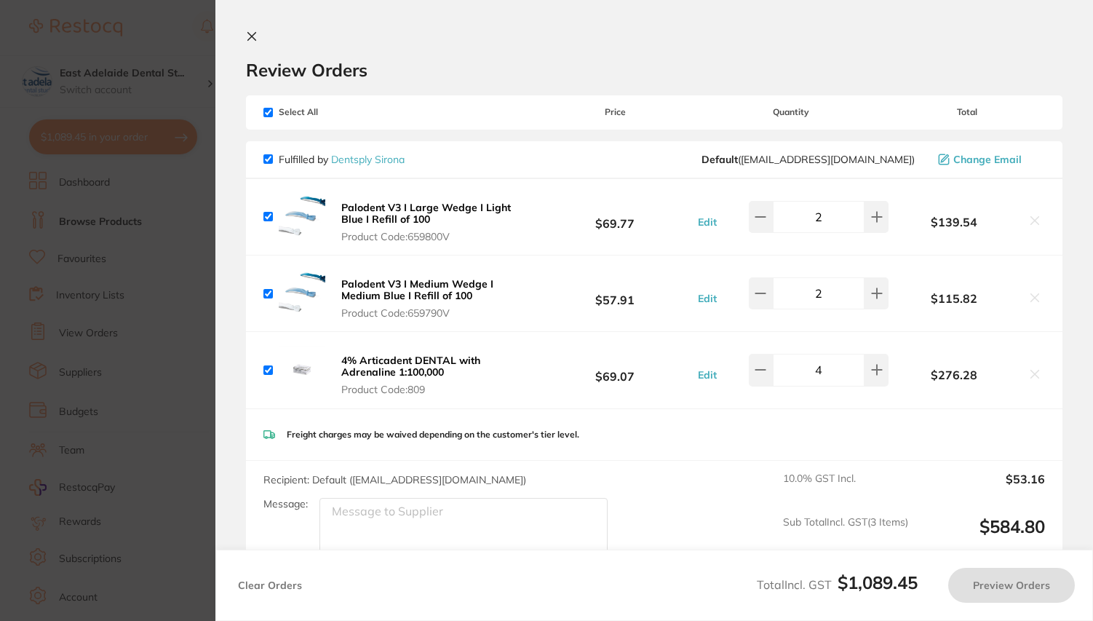
checkbox input "true"
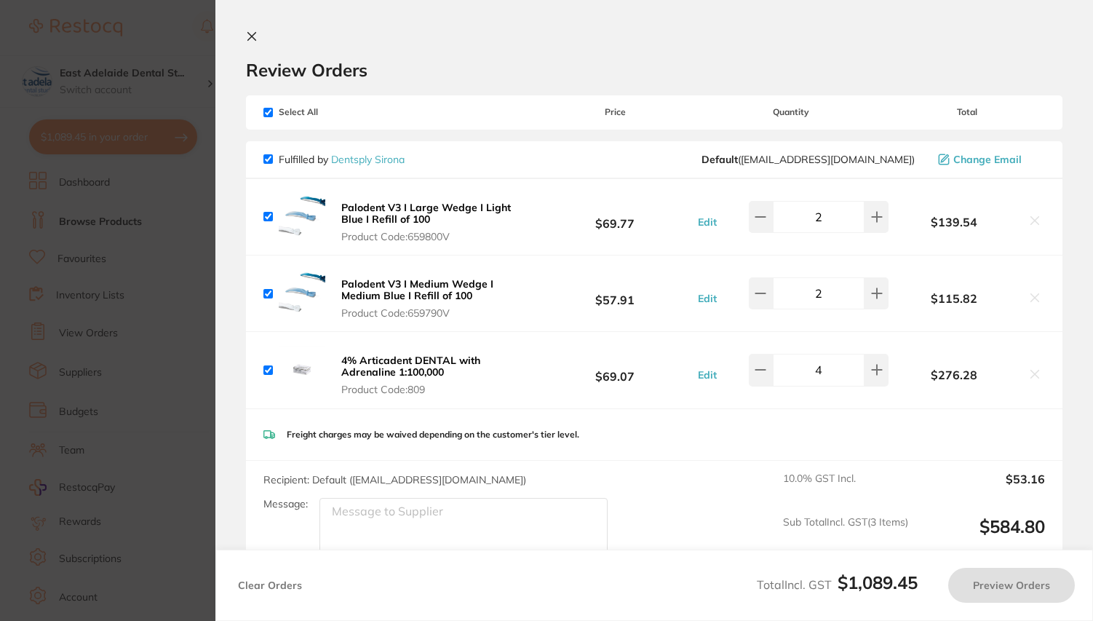
checkbox input "true"
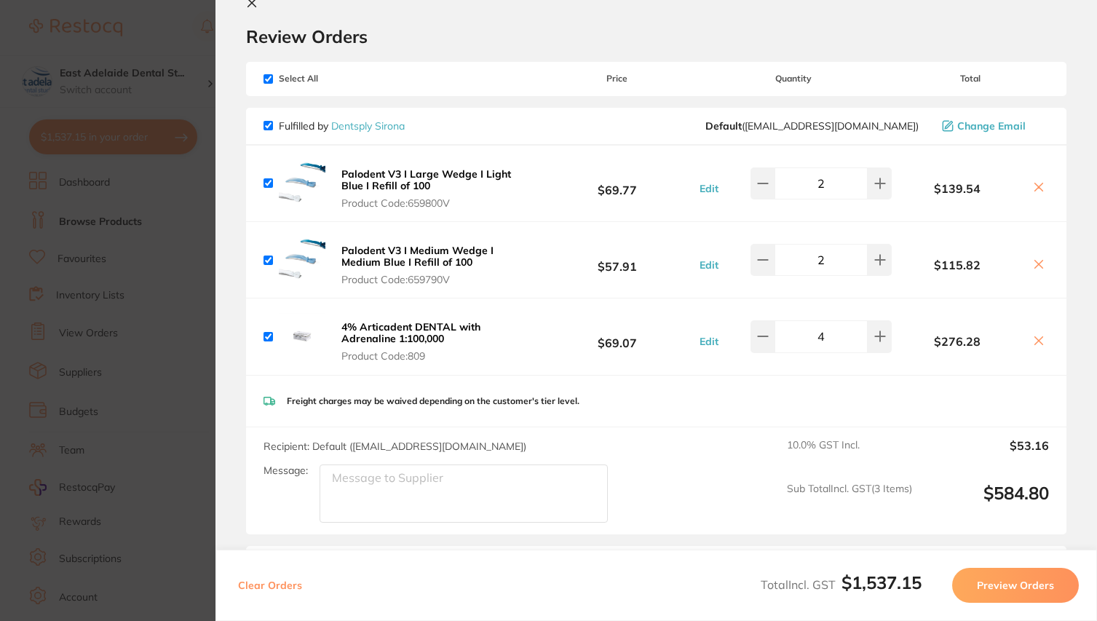
scroll to position [35, 0]
click at [1036, 345] on icon at bounding box center [1039, 339] width 12 height 12
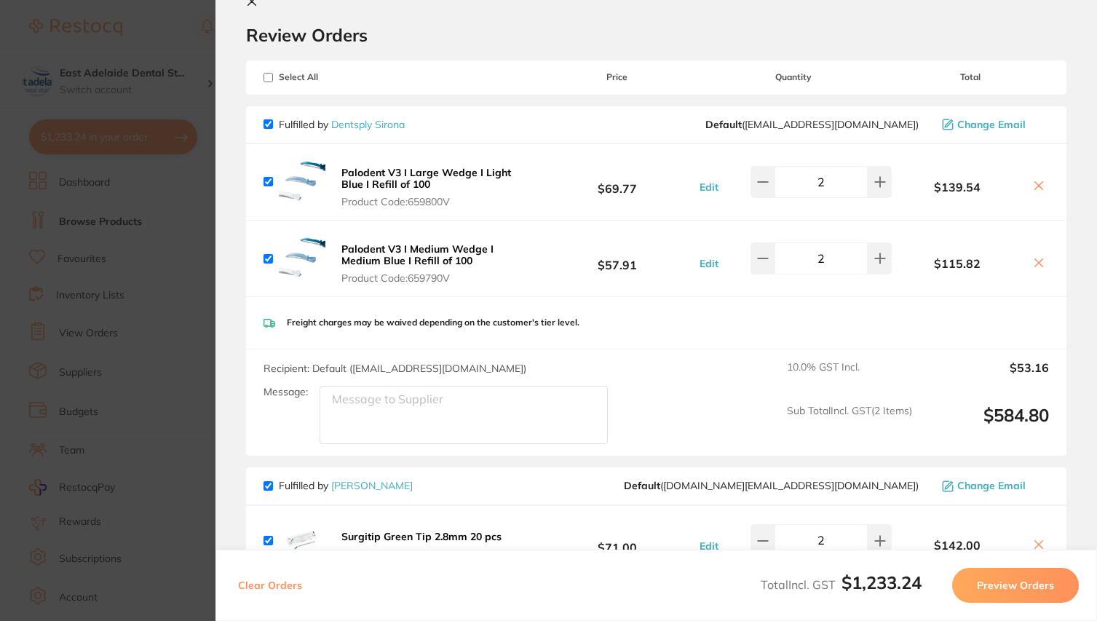
checkbox input "true"
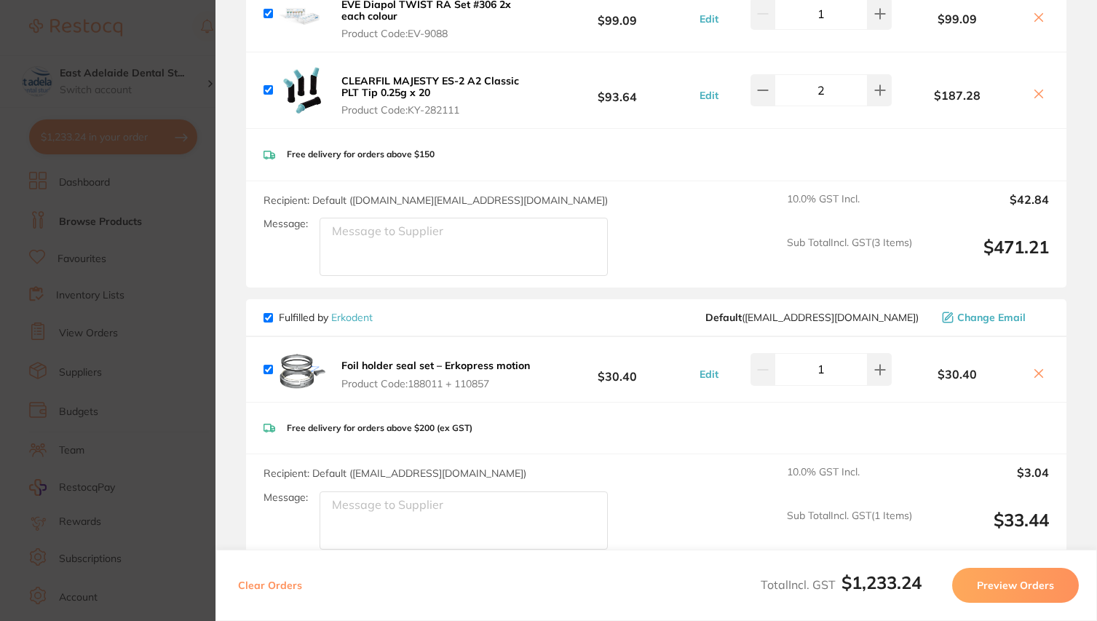
scroll to position [639, 0]
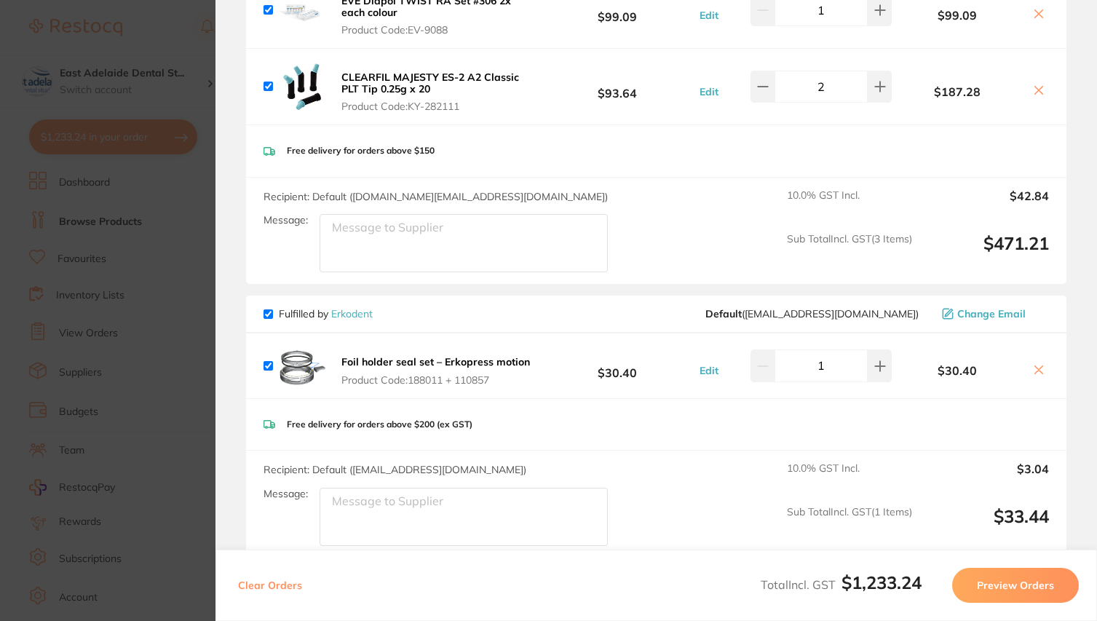
click at [271, 319] on input "checkbox" at bounding box center [267, 313] width 9 height 9
checkbox input "false"
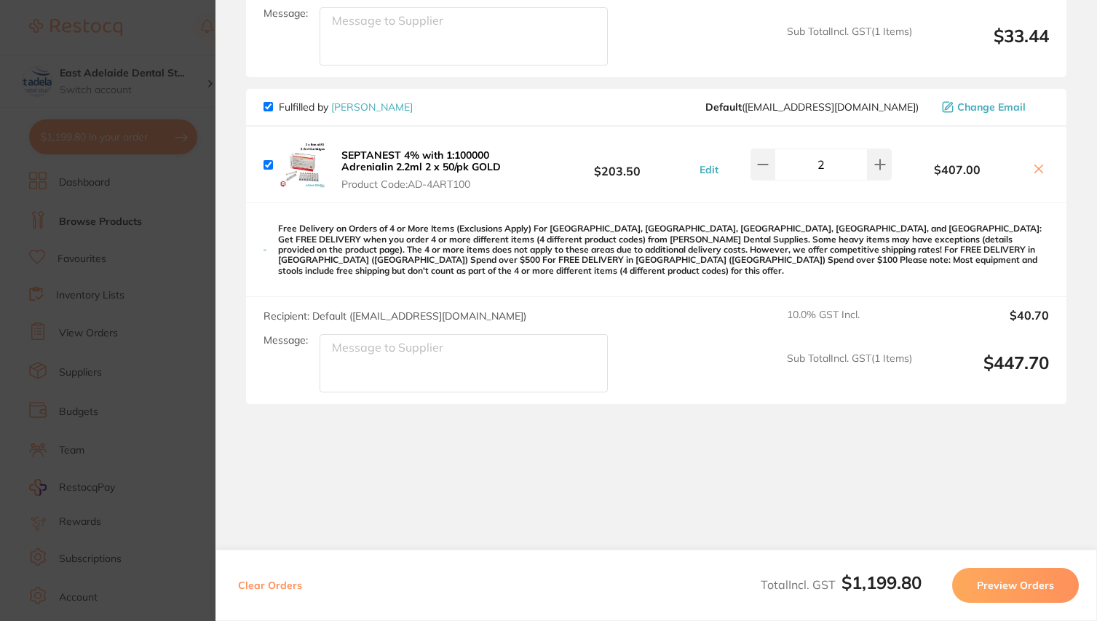
scroll to position [1135, 0]
click at [267, 107] on input "checkbox" at bounding box center [267, 106] width 9 height 9
checkbox input "false"
click at [174, 41] on section "Update RRP Set your pre negotiated price for this item. Item Agreed RRP (excl. …" at bounding box center [548, 310] width 1097 height 621
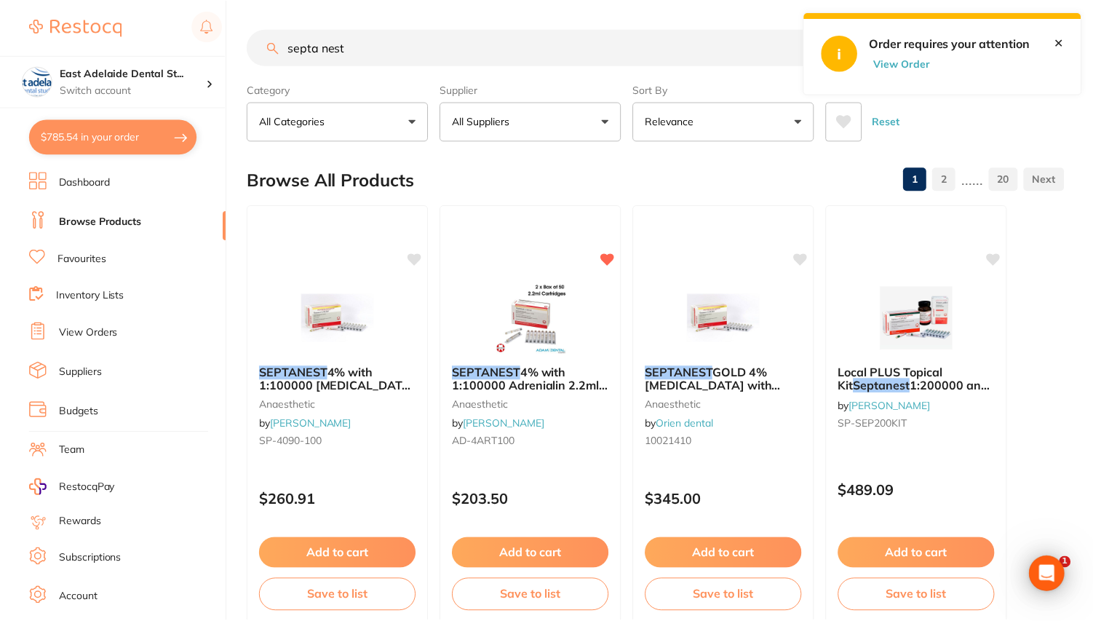
scroll to position [1, 0]
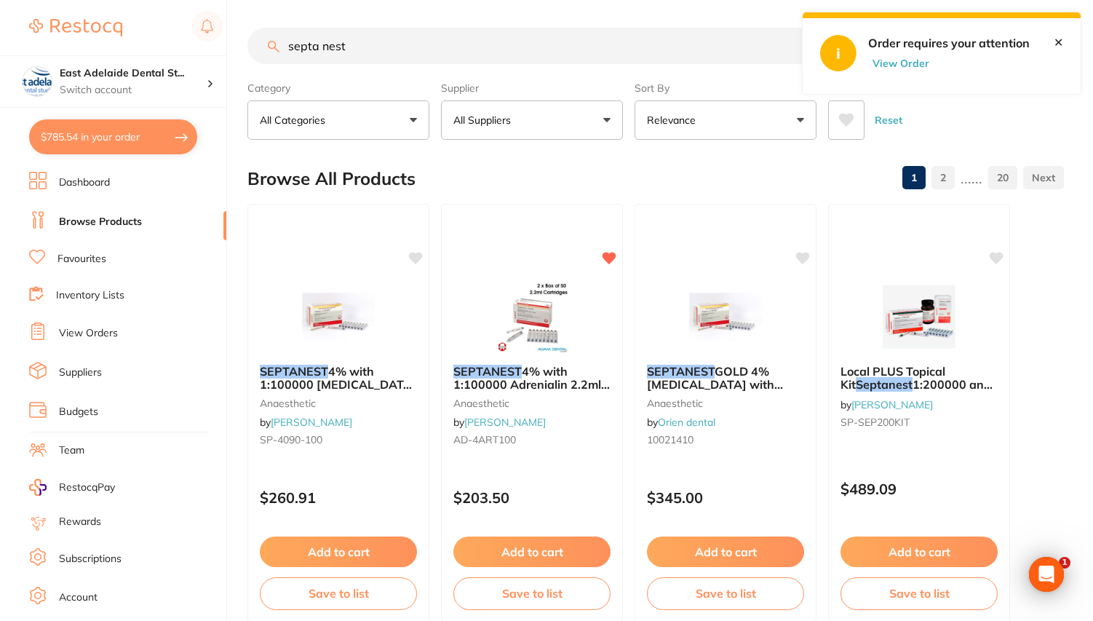
click at [85, 330] on link "View Orders" at bounding box center [88, 333] width 59 height 15
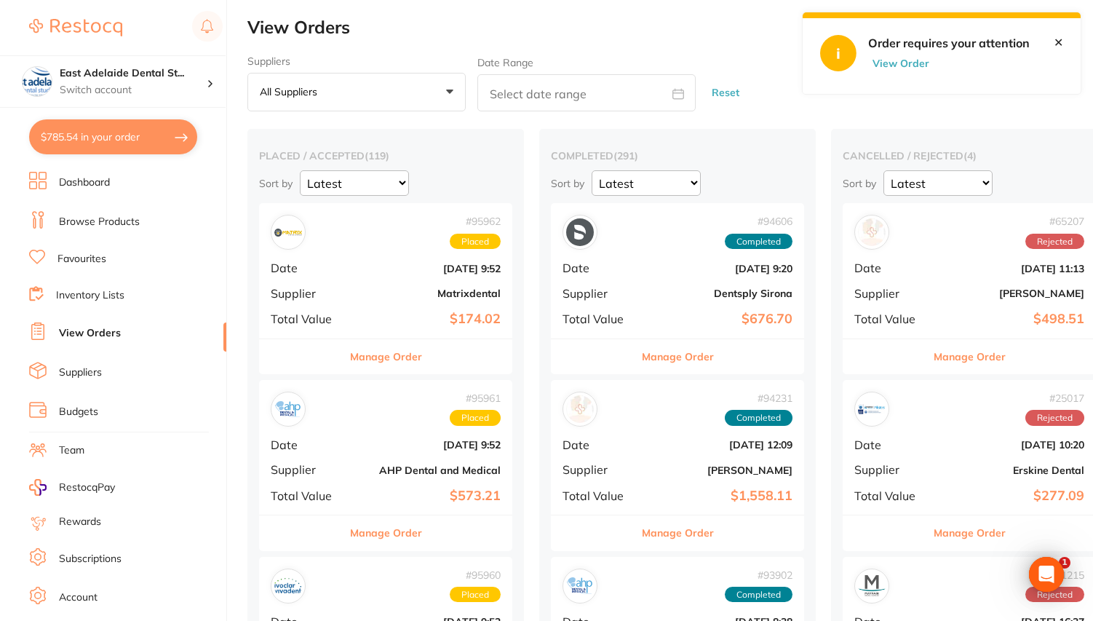
click at [132, 130] on button "$785.54 in your order" at bounding box center [113, 136] width 168 height 35
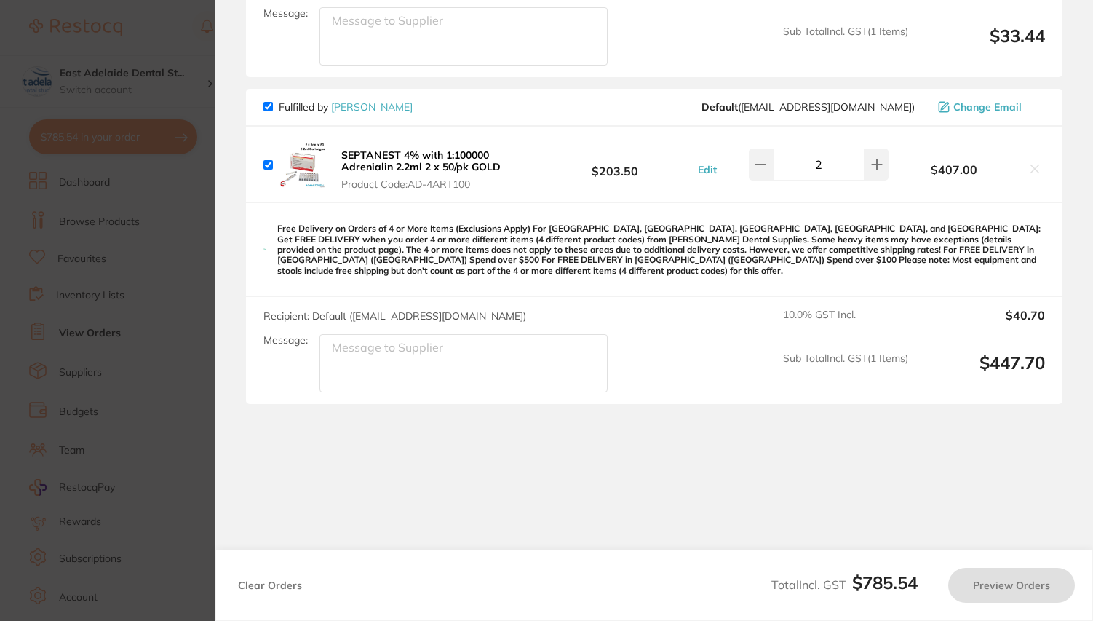
checkbox input "true"
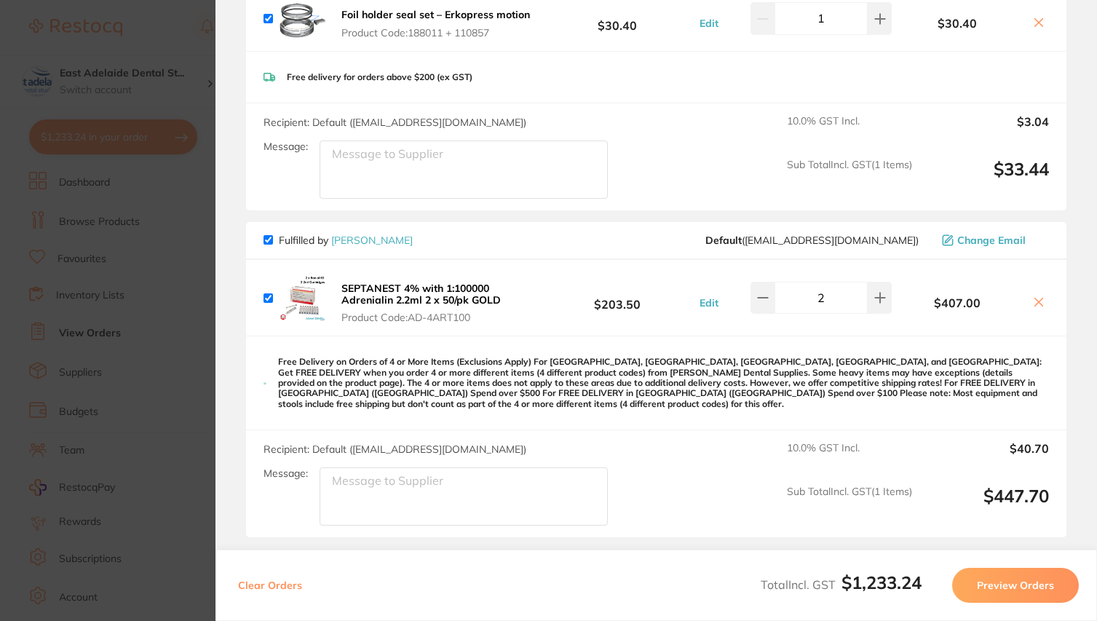
scroll to position [960, 0]
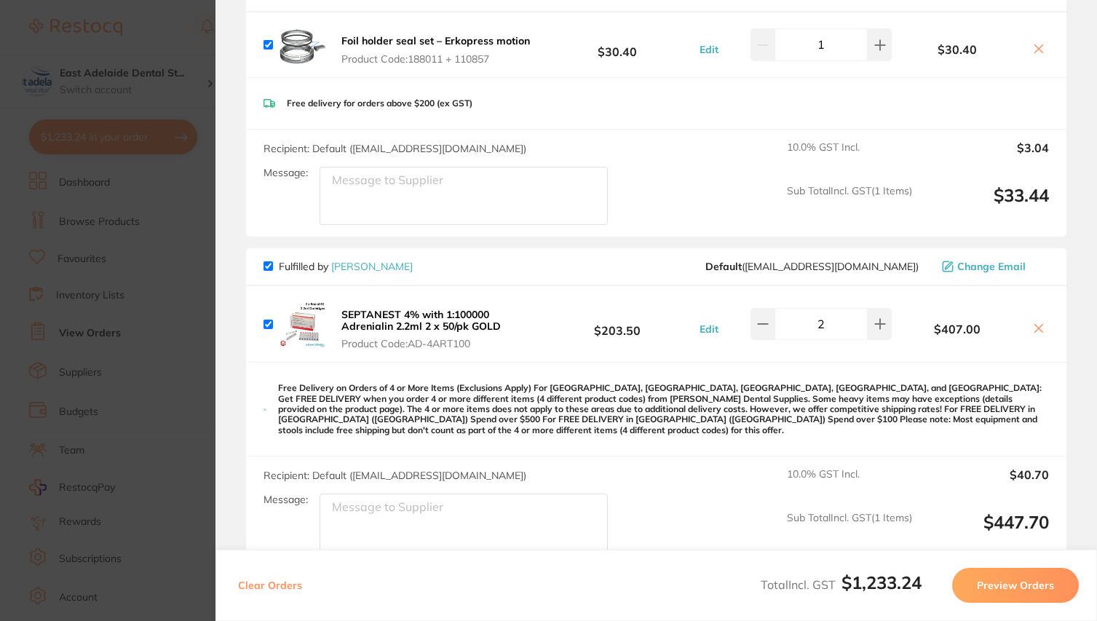
click at [269, 271] on input "checkbox" at bounding box center [267, 265] width 9 height 9
checkbox input "false"
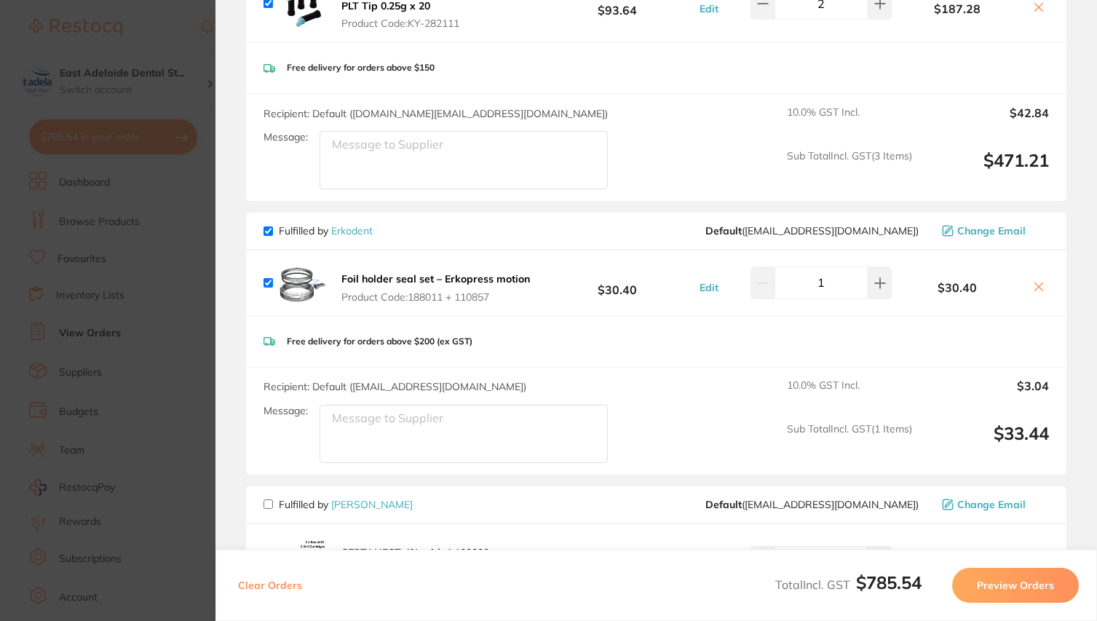
scroll to position [718, 0]
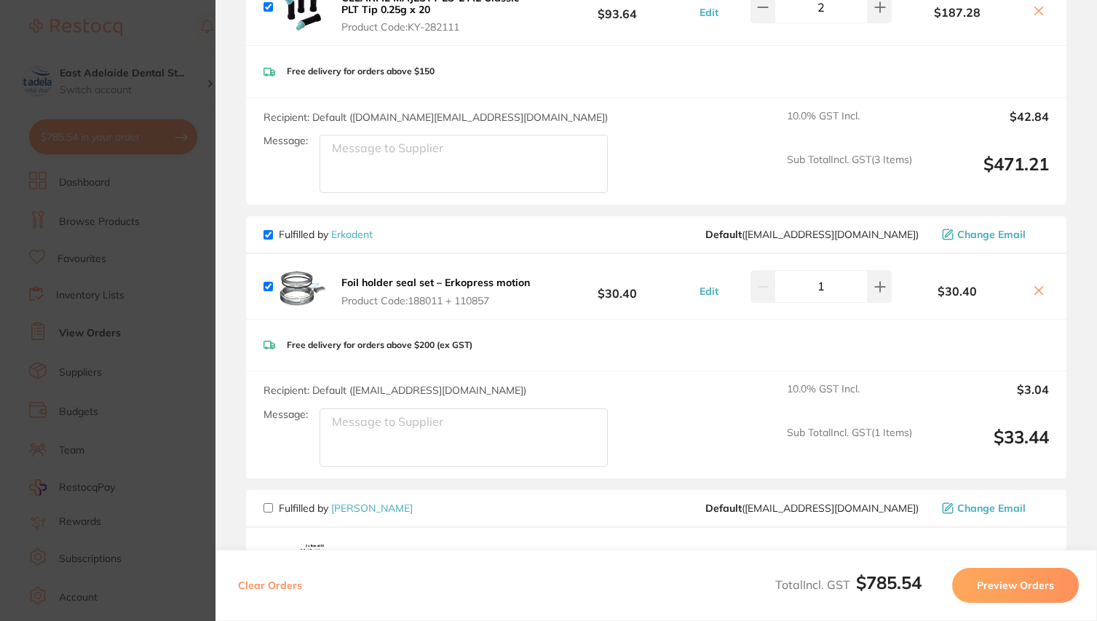
click at [269, 239] on input "checkbox" at bounding box center [267, 234] width 9 height 9
checkbox input "false"
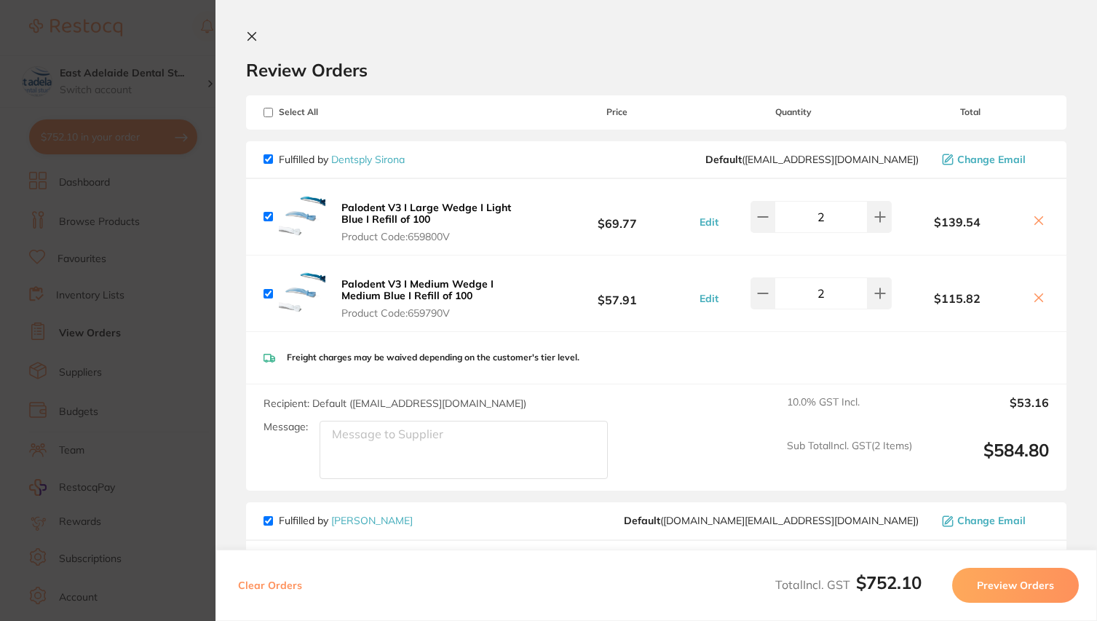
scroll to position [0, 0]
click at [267, 161] on input "checkbox" at bounding box center [267, 158] width 9 height 9
checkbox input "false"
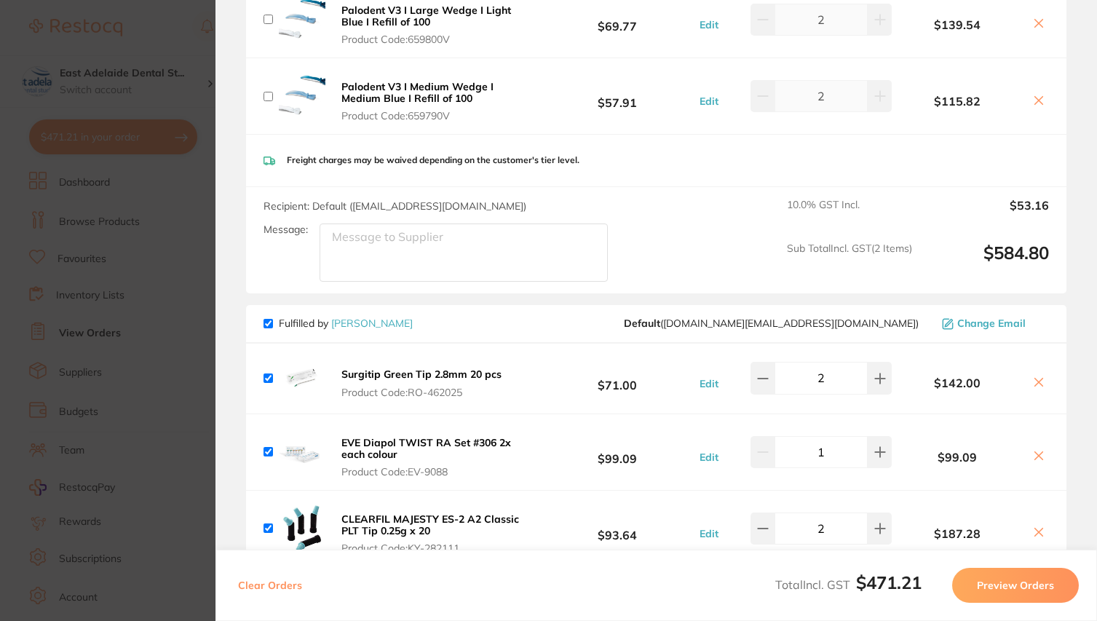
scroll to position [274, 0]
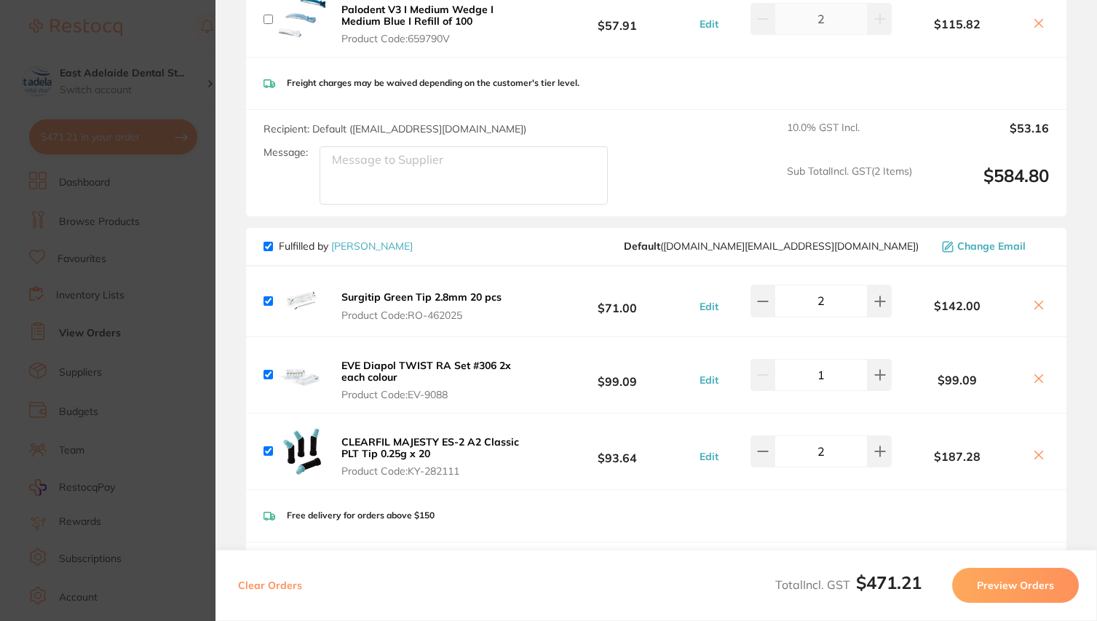
click at [998, 579] on button "Preview Orders" at bounding box center [1015, 585] width 127 height 35
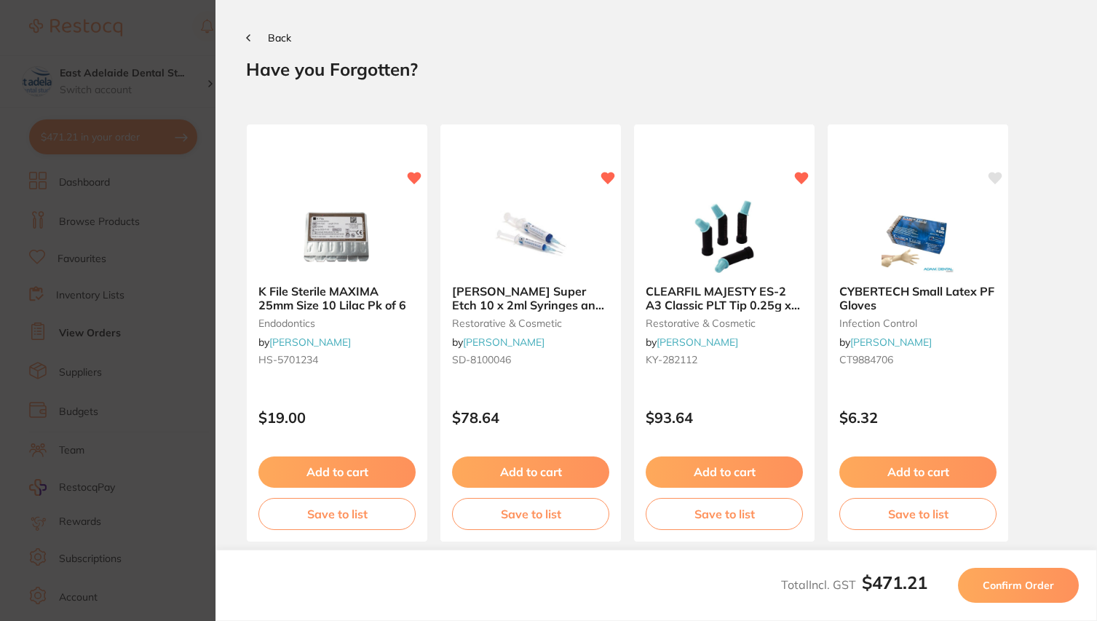
scroll to position [0, 0]
click at [1008, 581] on span "Confirm Order" at bounding box center [1017, 585] width 71 height 13
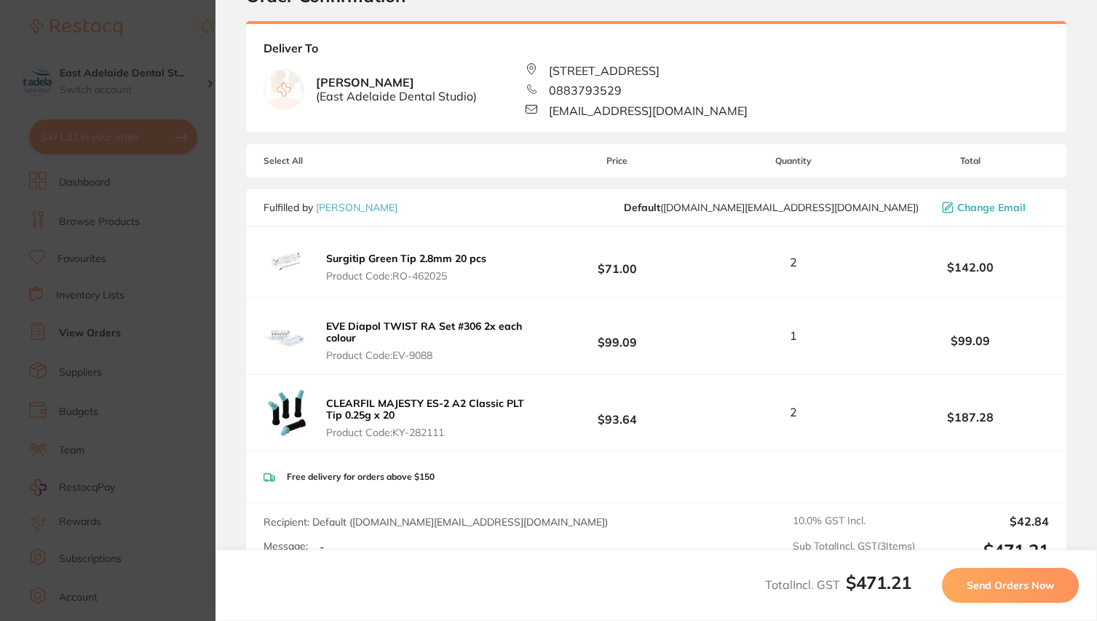
scroll to position [76, 0]
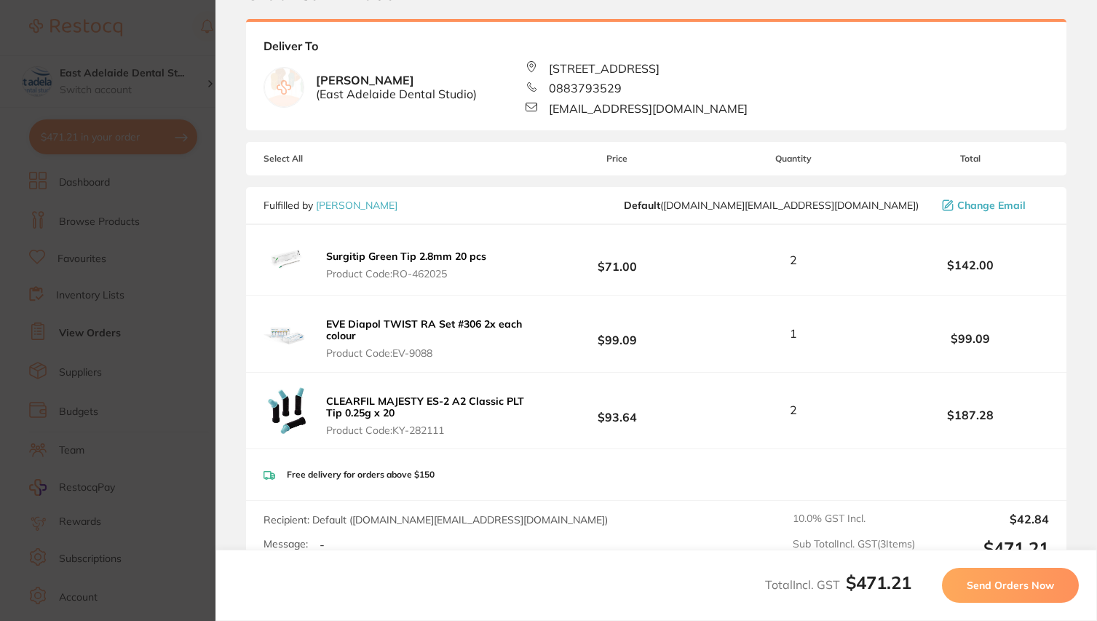
click at [1007, 584] on span "Send Orders Now" at bounding box center [1009, 585] width 87 height 13
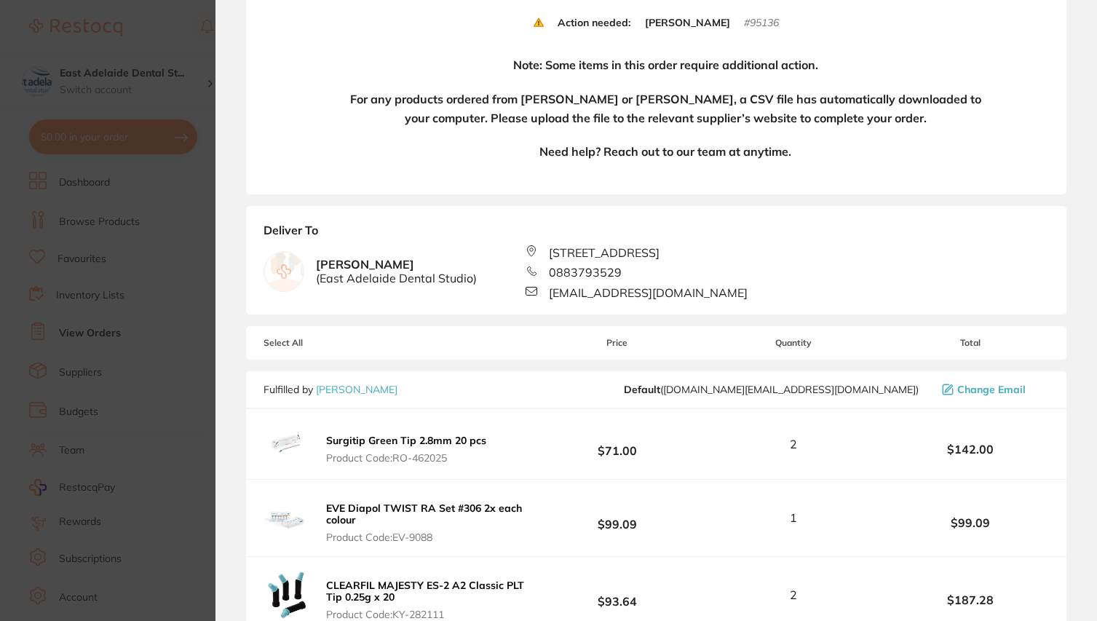
scroll to position [245, 0]
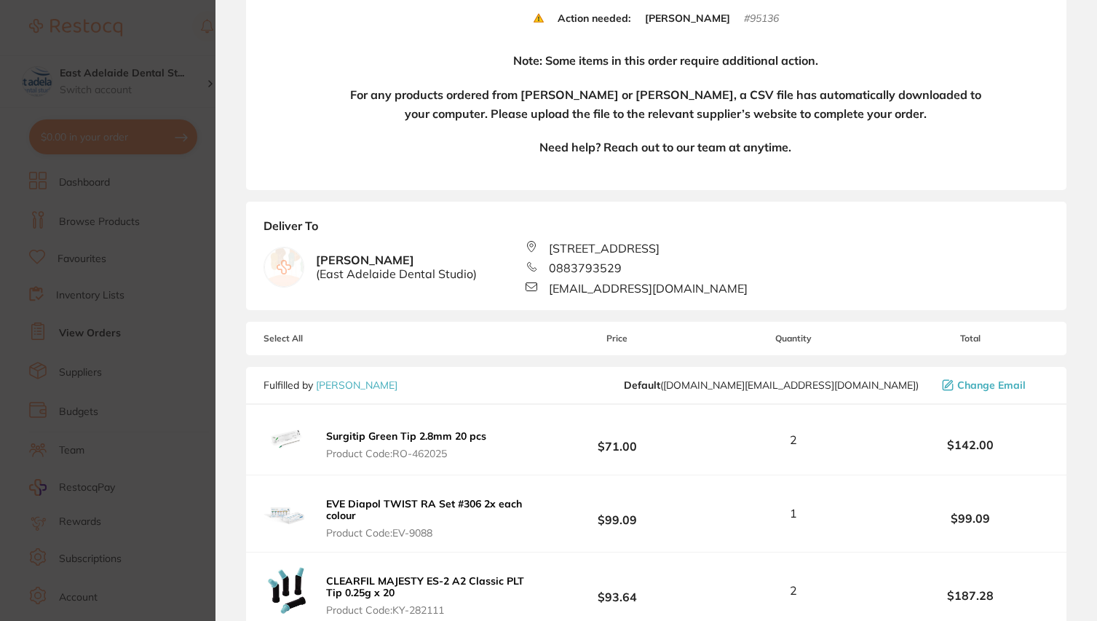
click at [103, 225] on section "Update RRP Set your pre negotiated price for this item. Item Agreed RRP (excl. …" at bounding box center [548, 310] width 1097 height 621
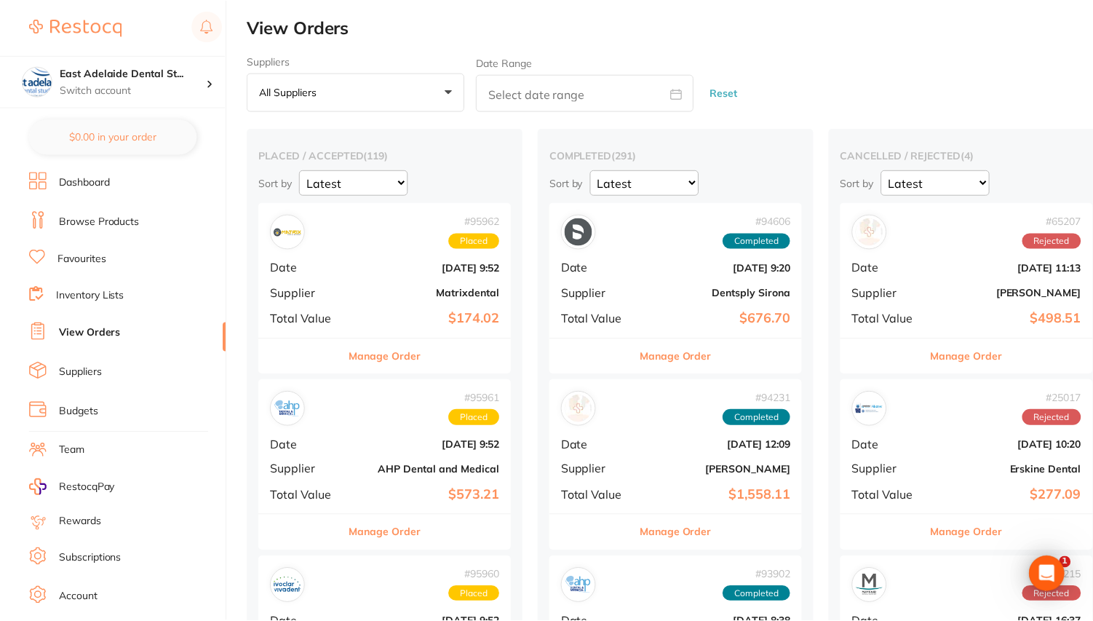
scroll to position [0, 0]
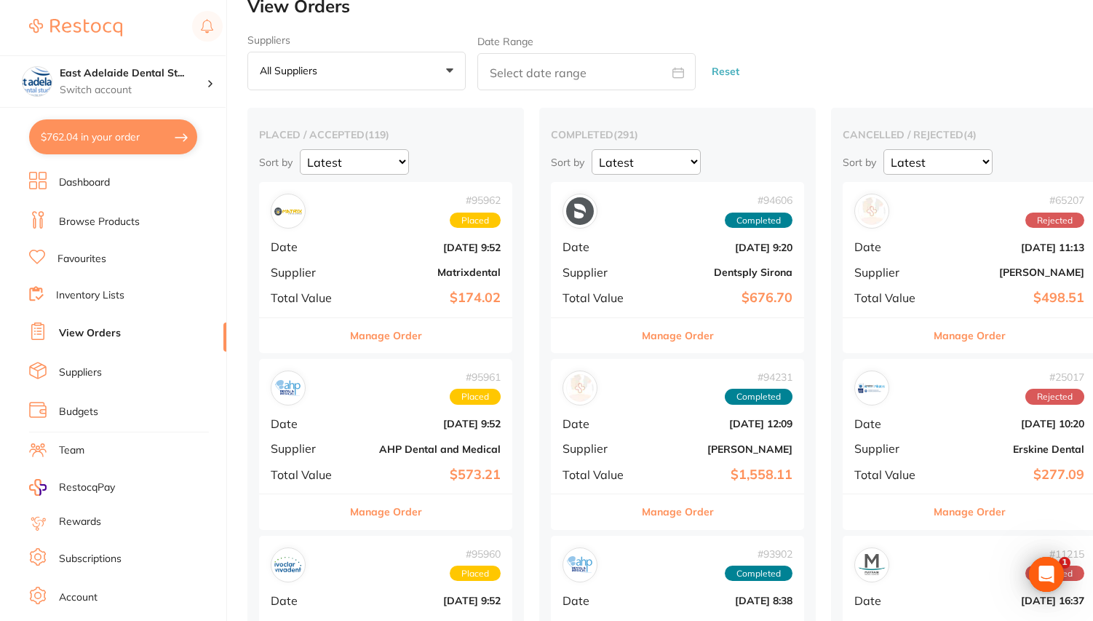
checkbox input "false"
click at [89, 330] on link "View Orders" at bounding box center [90, 333] width 62 height 15
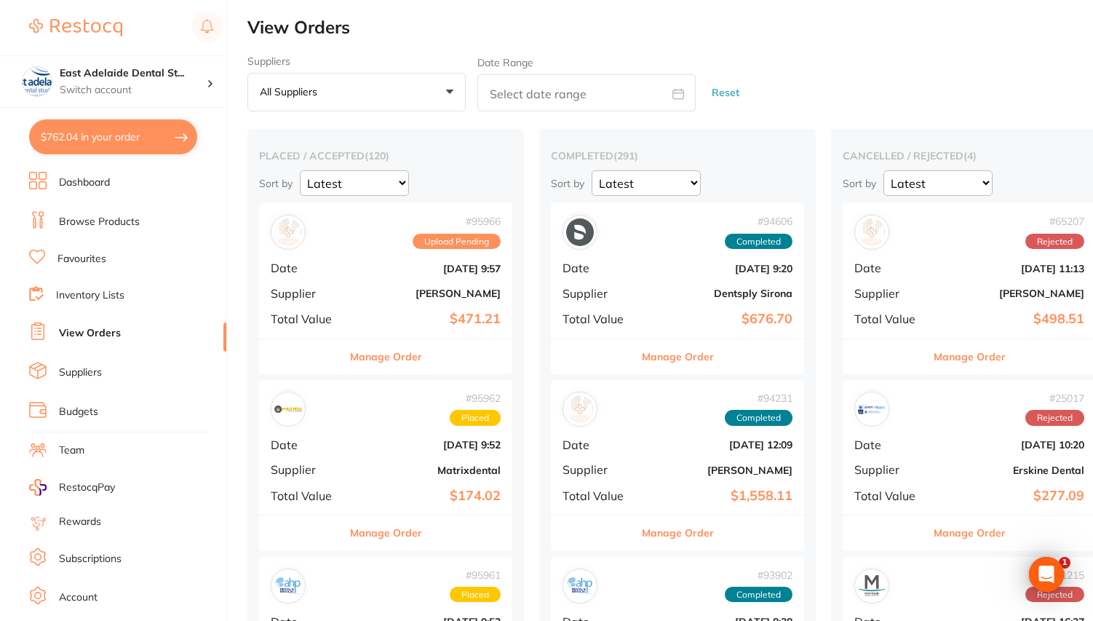
click at [423, 290] on b "[PERSON_NAME]" at bounding box center [428, 293] width 146 height 12
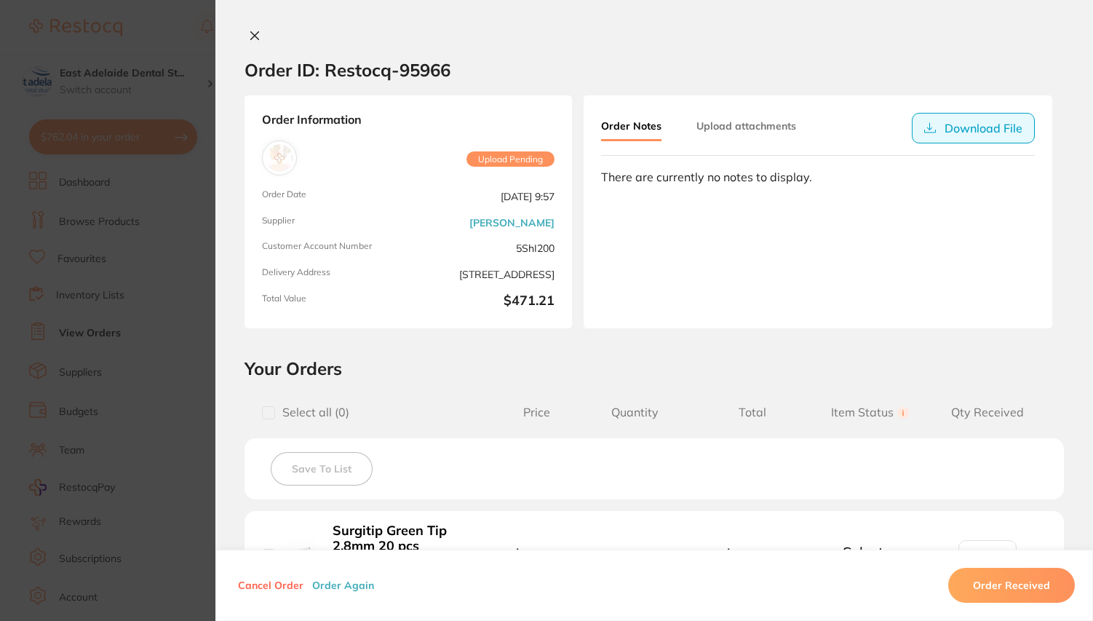
click at [960, 135] on button "Download File" at bounding box center [973, 128] width 123 height 31
